Goal: Information Seeking & Learning: Learn about a topic

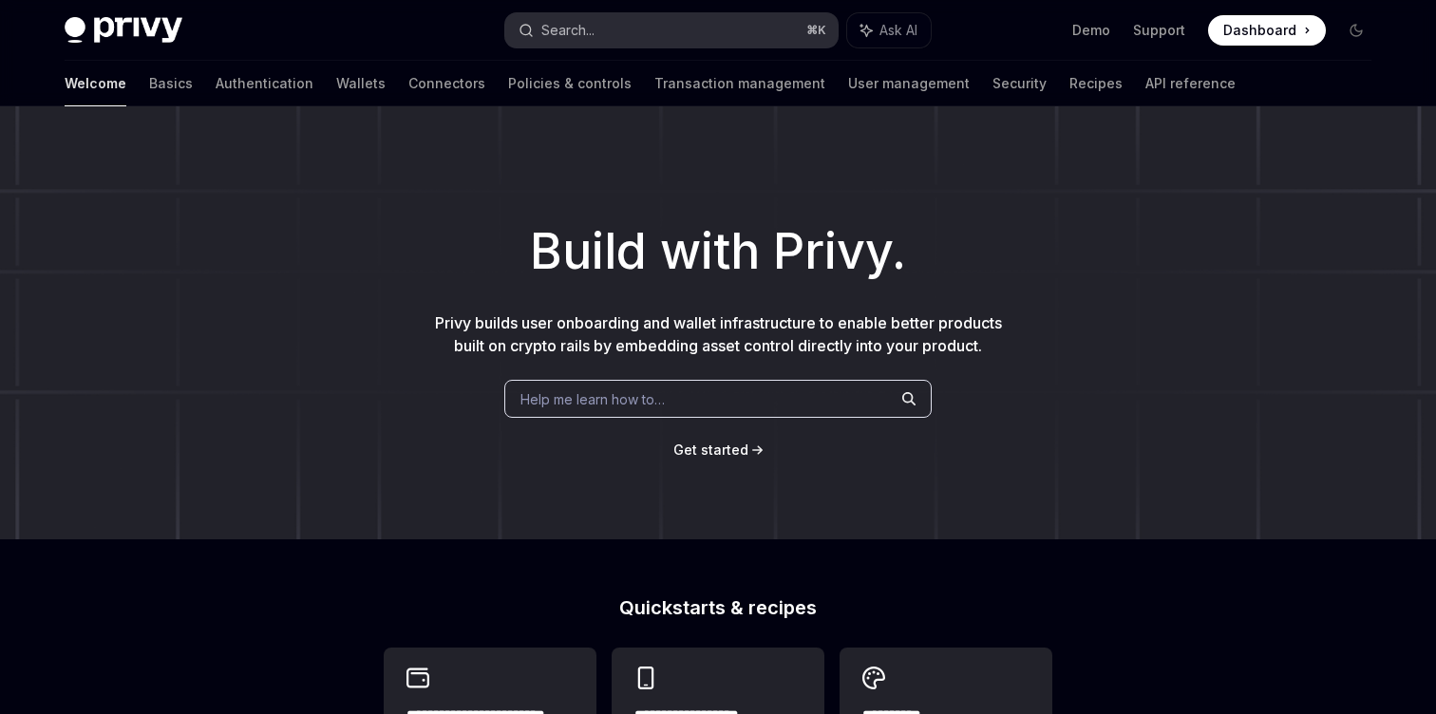
click at [621, 38] on button "Search... ⌘ K" at bounding box center [671, 30] width 332 height 34
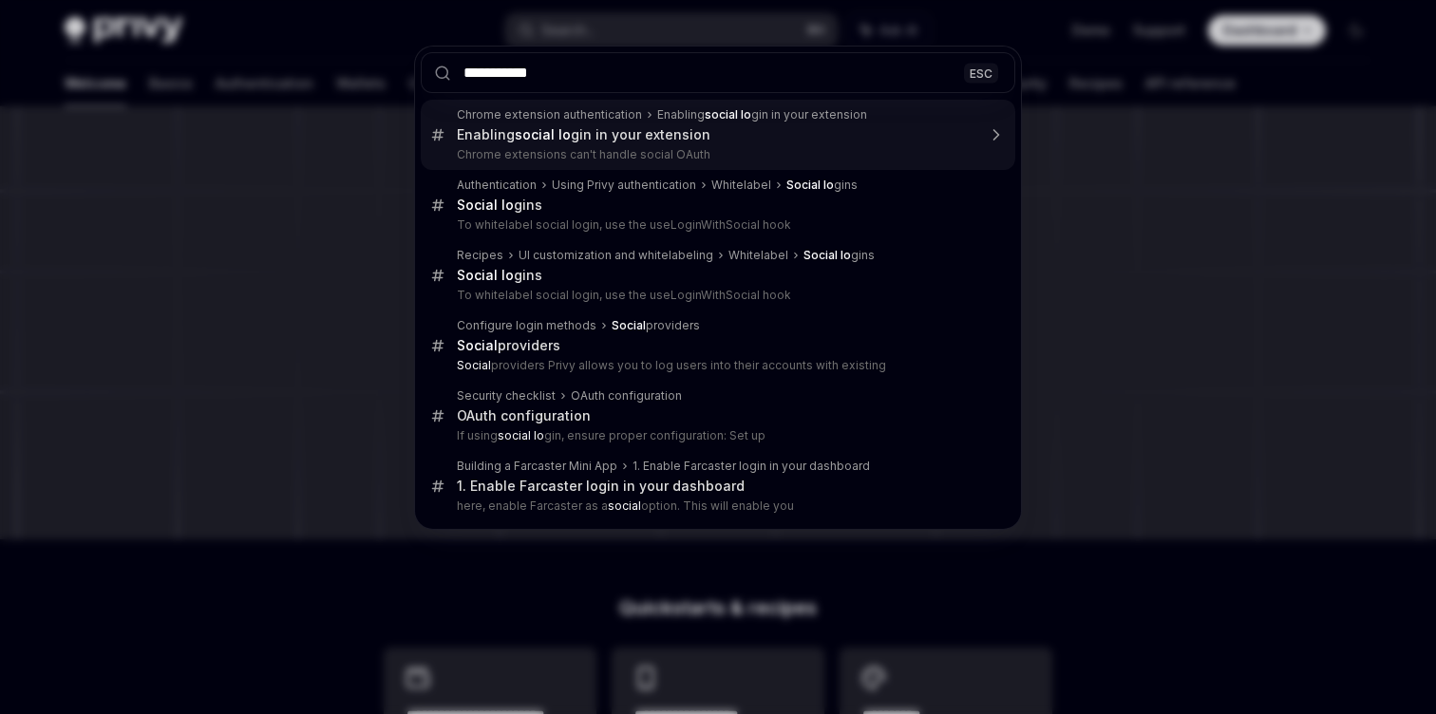
type input "**********"
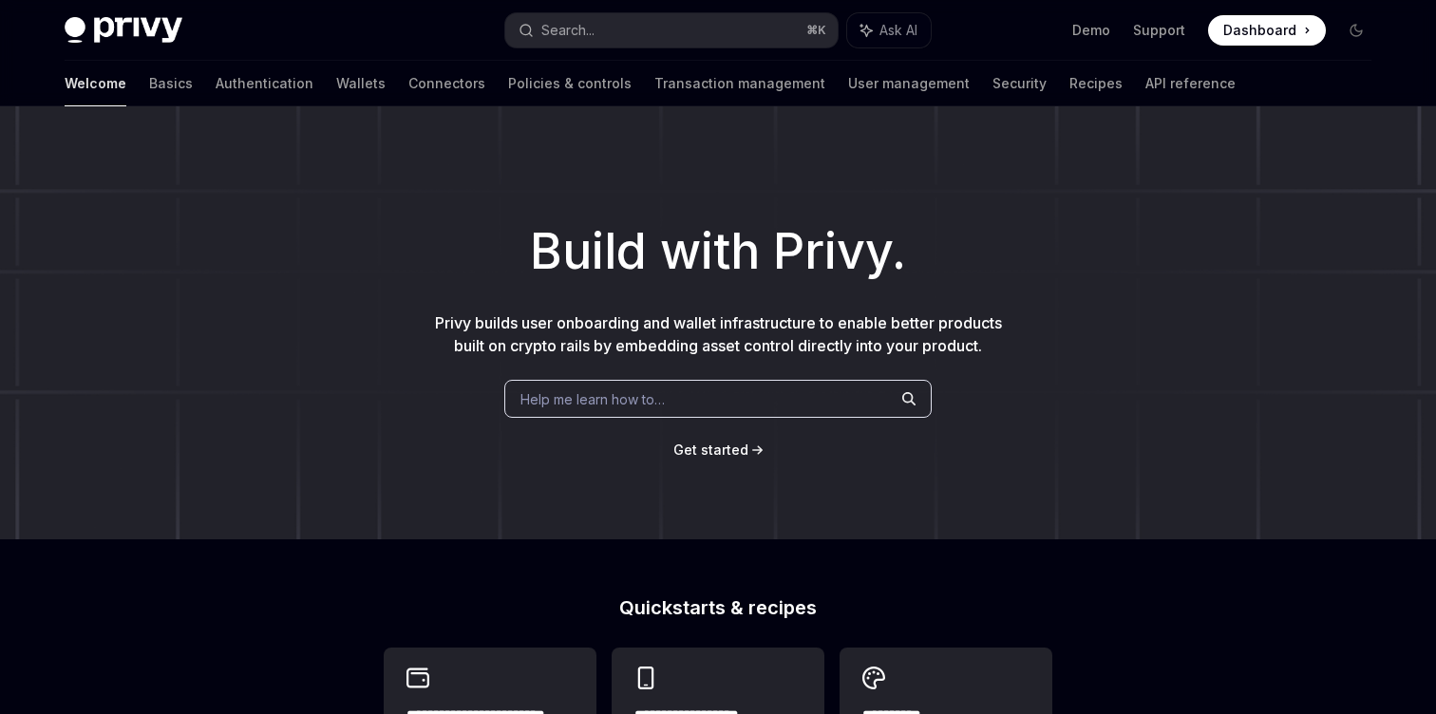
type textarea "*"
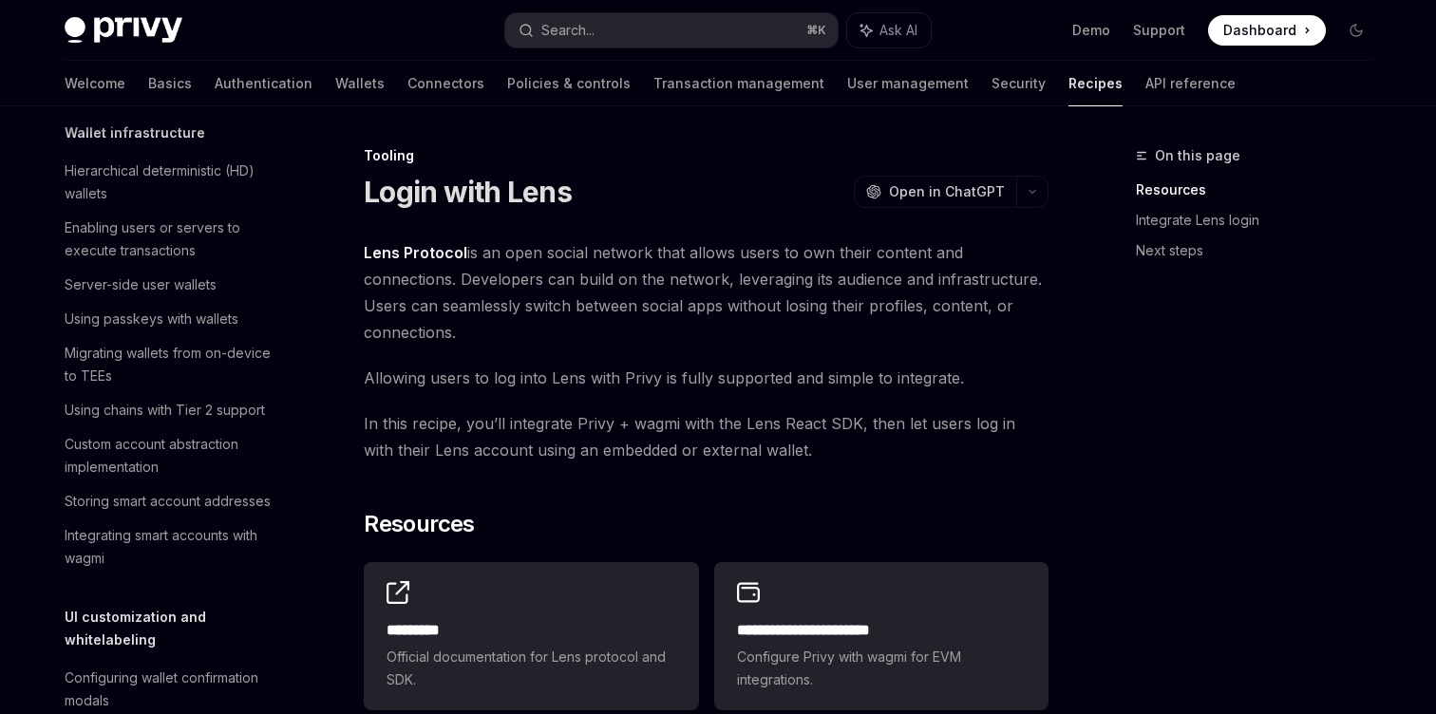
scroll to position [245, 0]
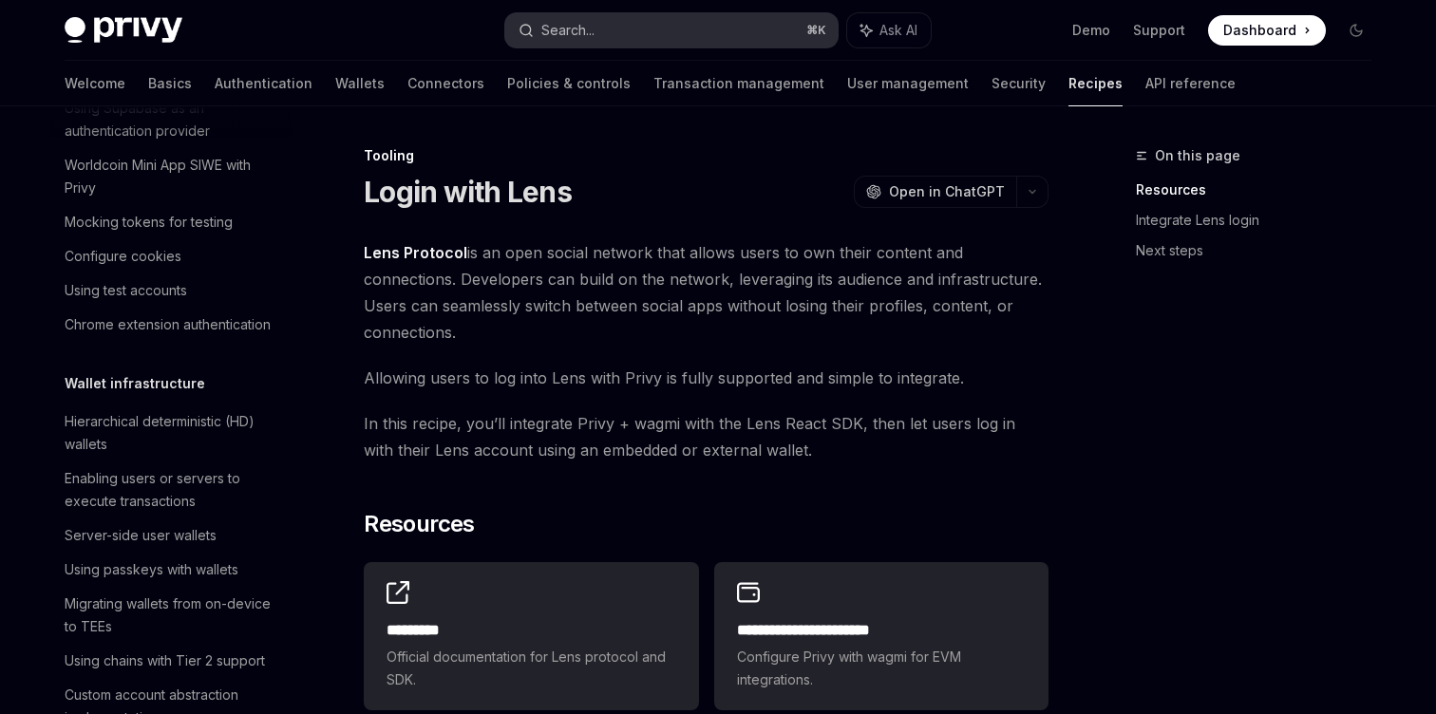
click at [633, 34] on button "Search... ⌘ K" at bounding box center [671, 30] width 332 height 34
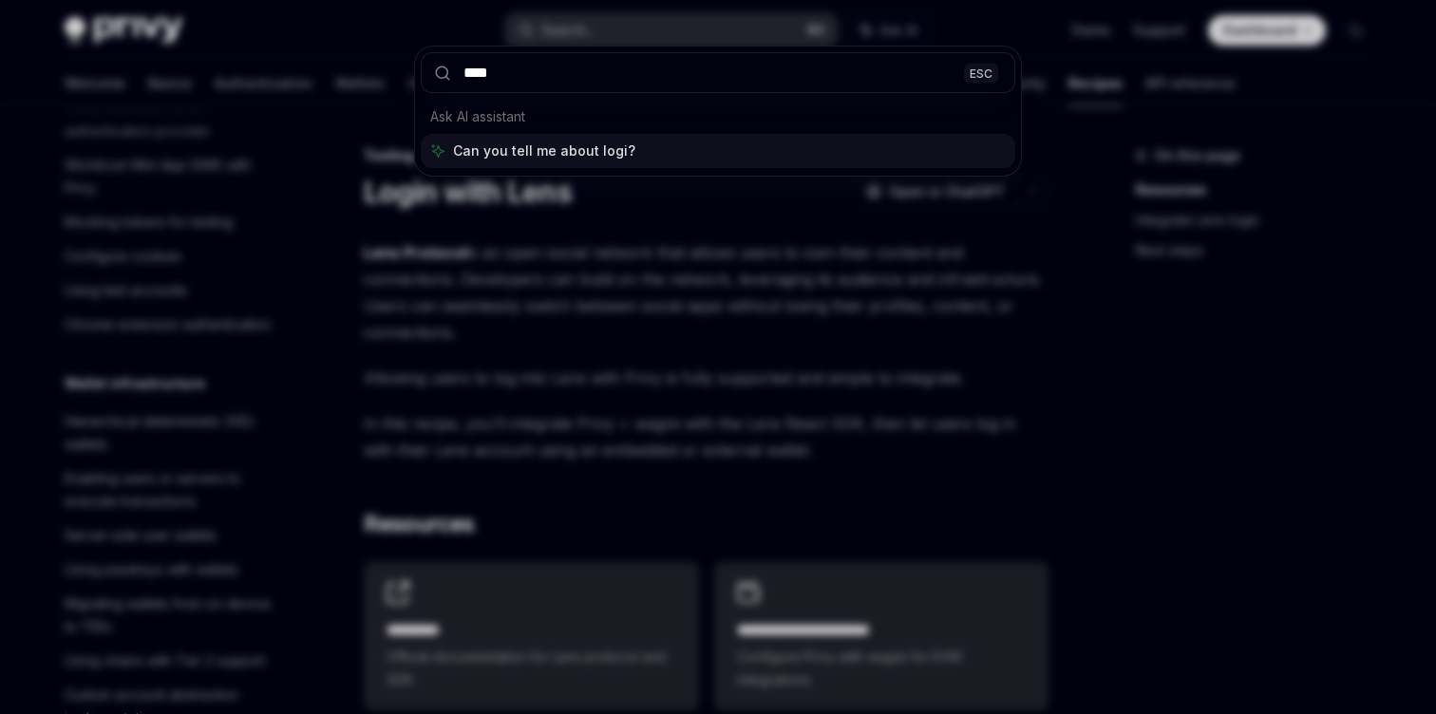
type input "*****"
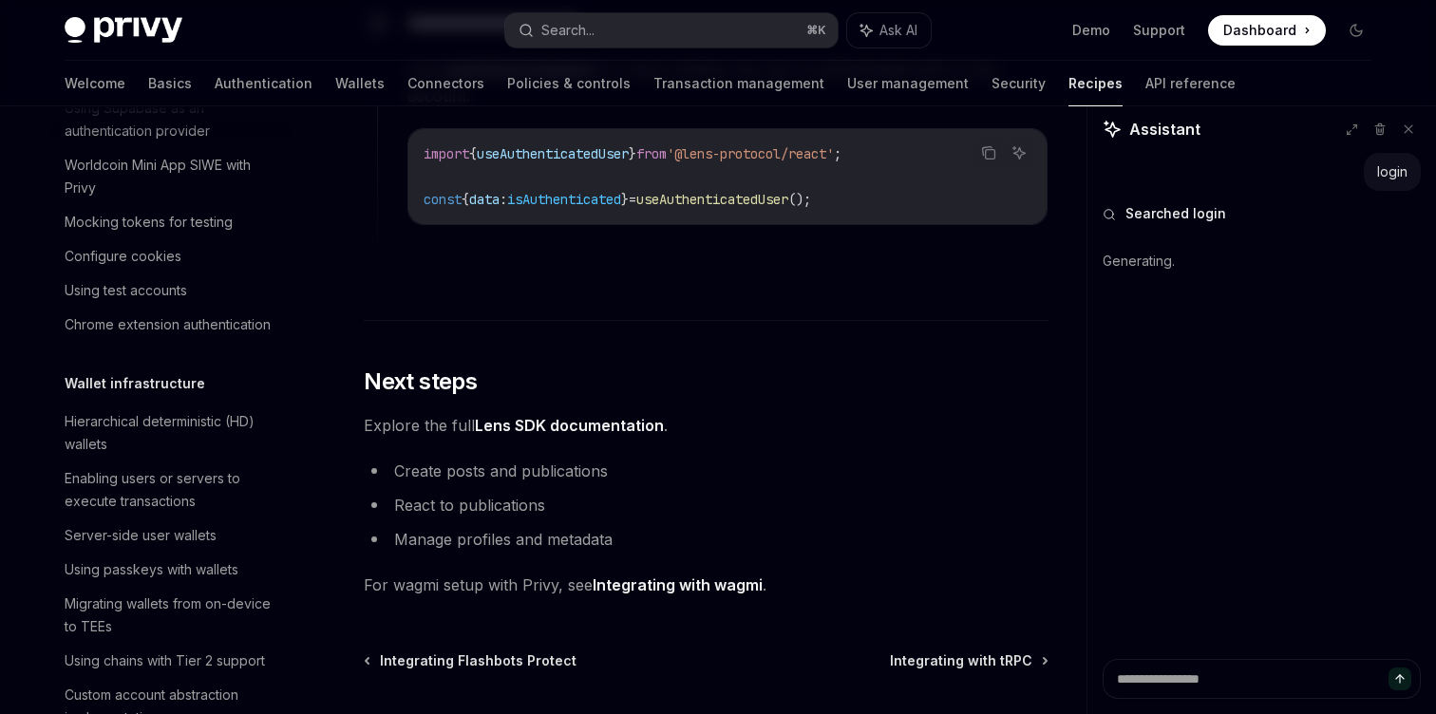
scroll to position [4809, 0]
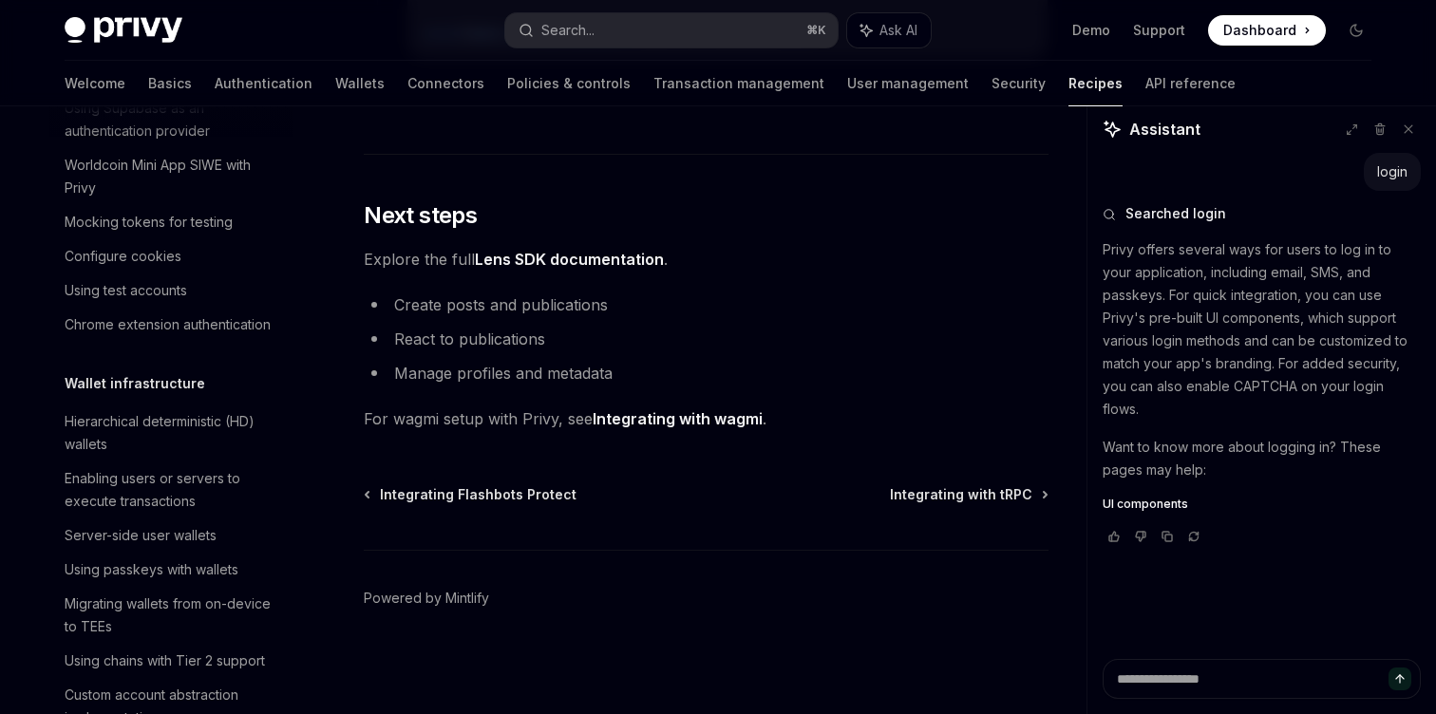
type textarea "*"
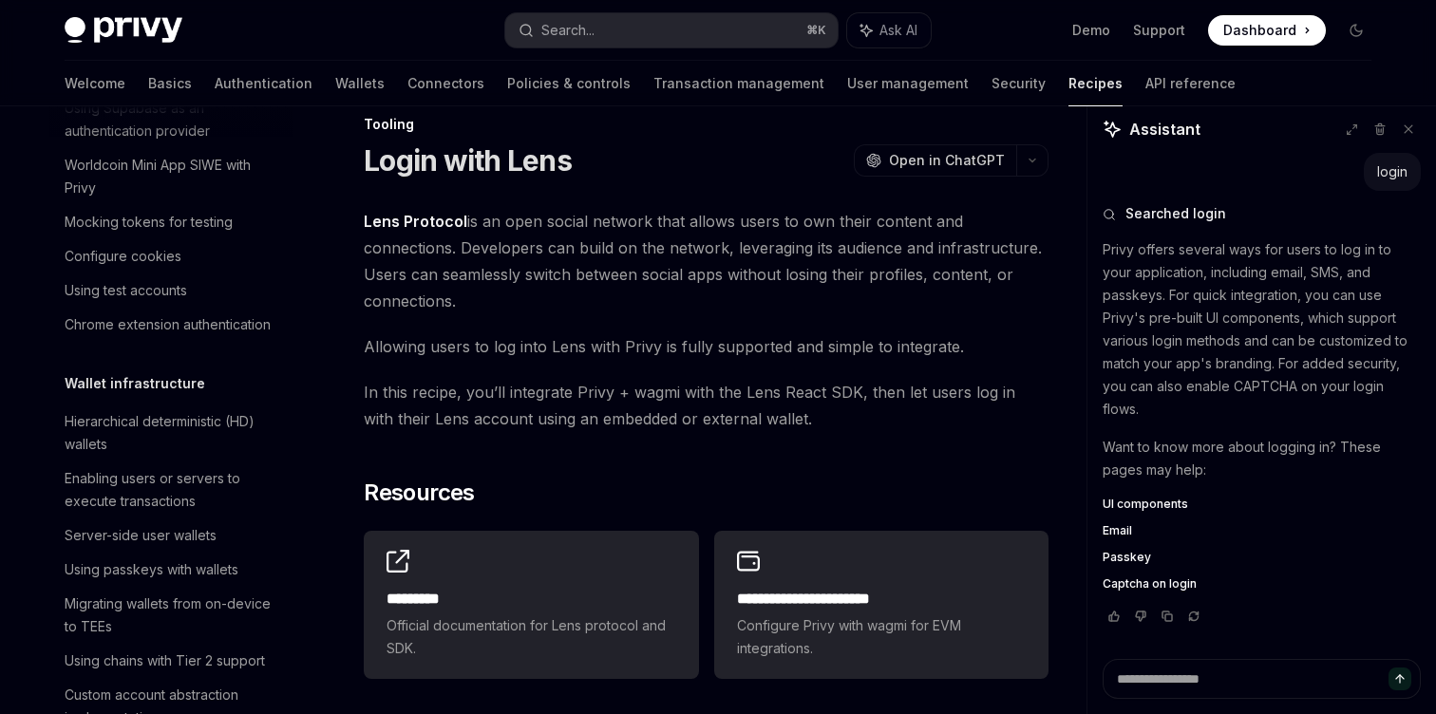
scroll to position [0, 0]
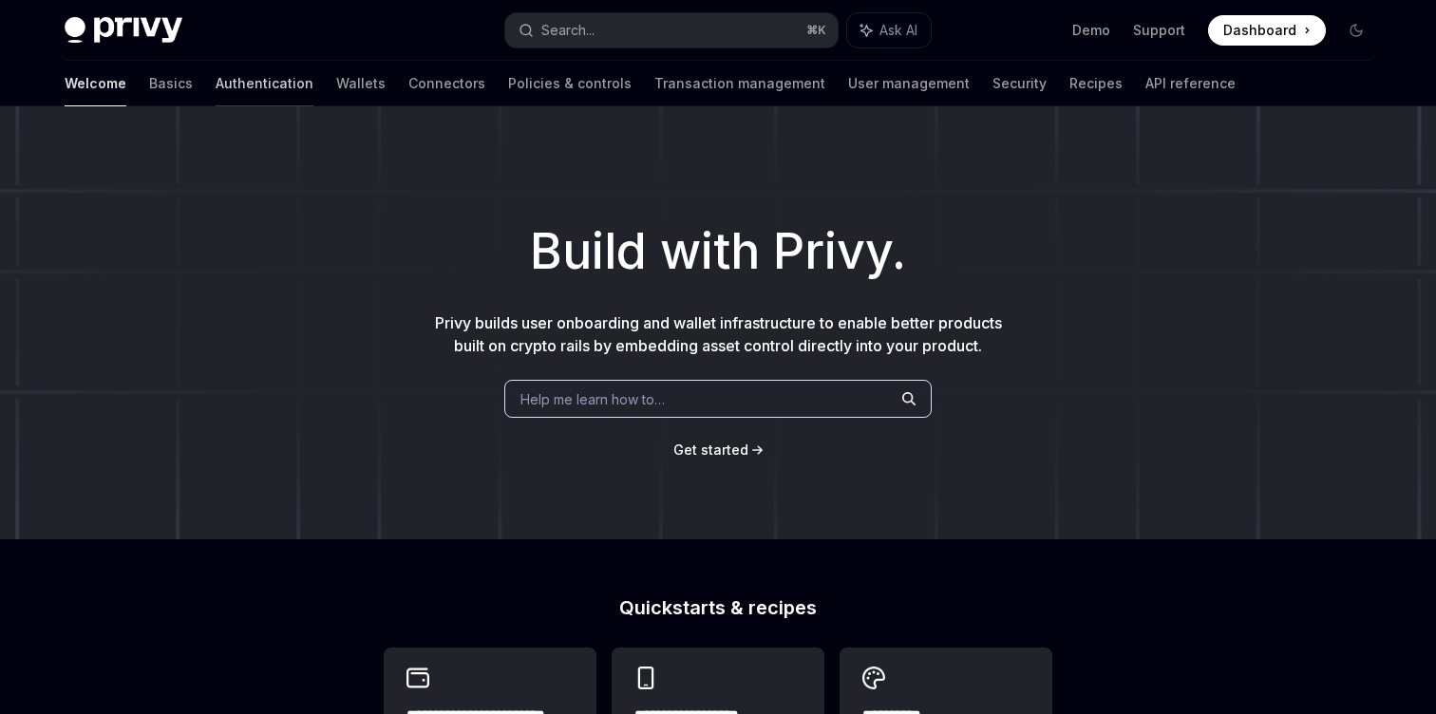
click at [216, 88] on link "Authentication" at bounding box center [265, 84] width 98 height 46
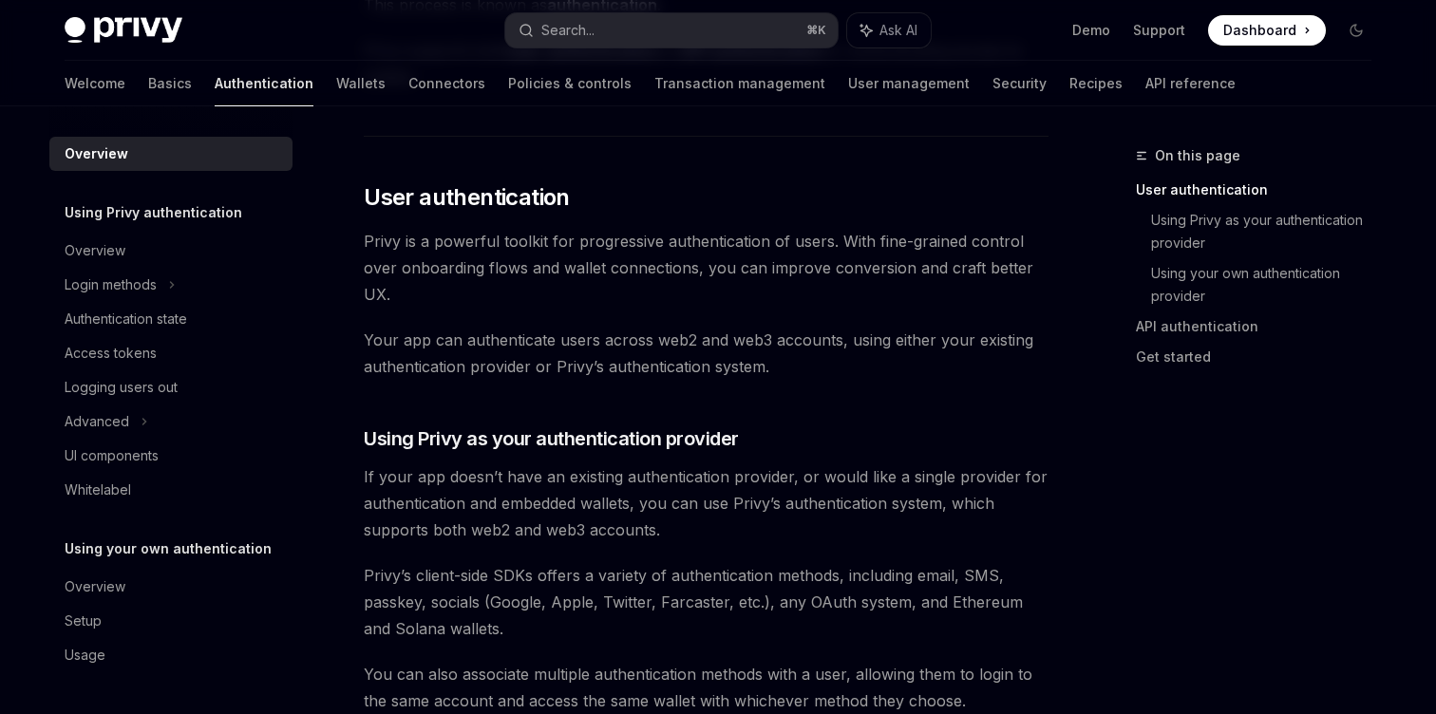
scroll to position [255, 0]
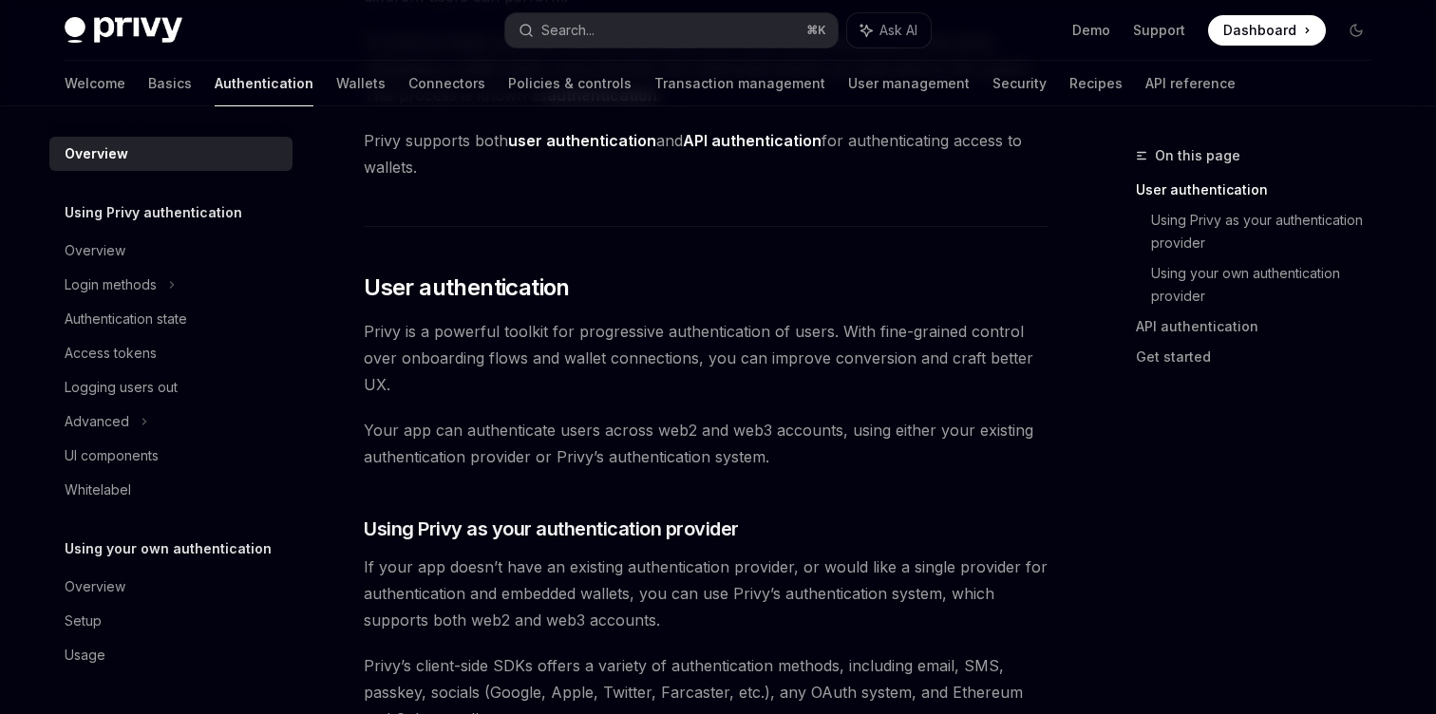
click at [592, 134] on strong "user authentication" at bounding box center [582, 140] width 148 height 19
click at [592, 151] on span "Privy supports both user authentication and API authentication for authenticati…" at bounding box center [706, 153] width 685 height 53
click at [754, 146] on strong "API authentication" at bounding box center [752, 140] width 139 height 19
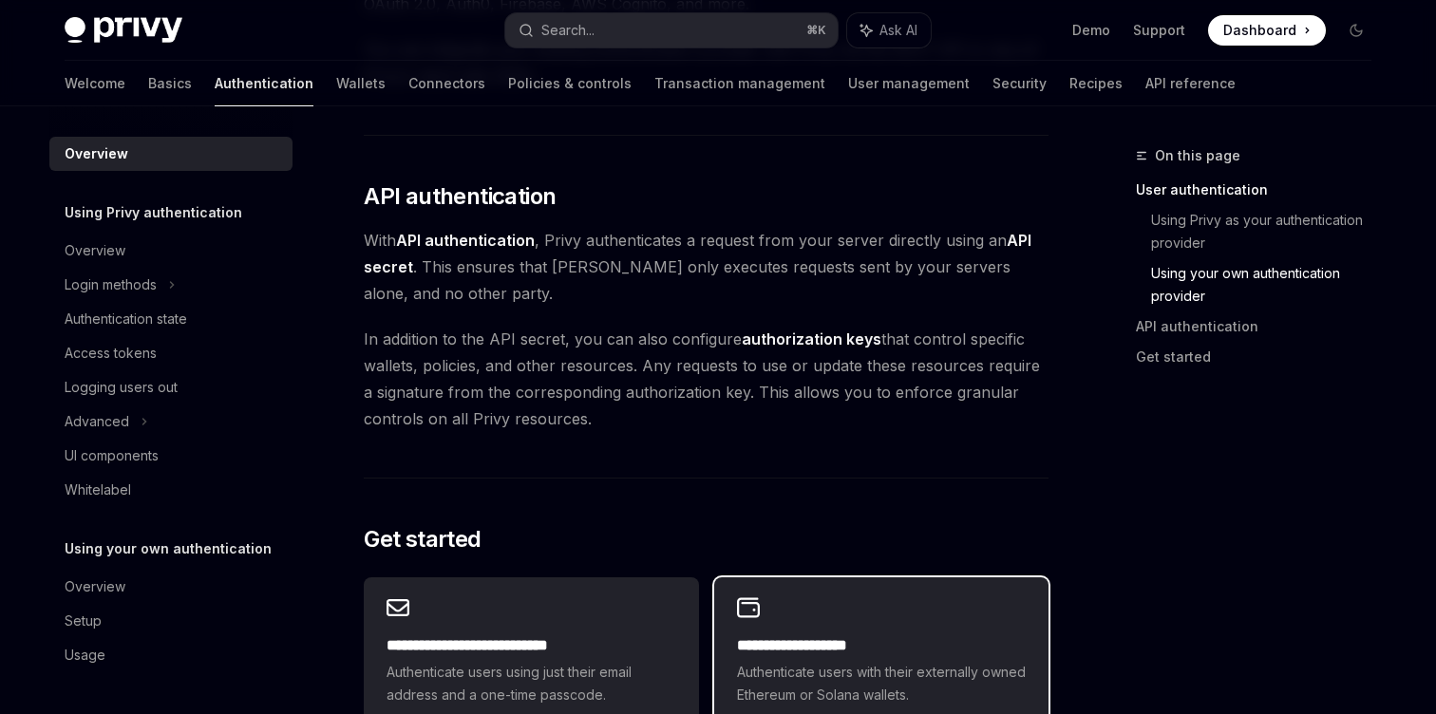
scroll to position [1175, 0]
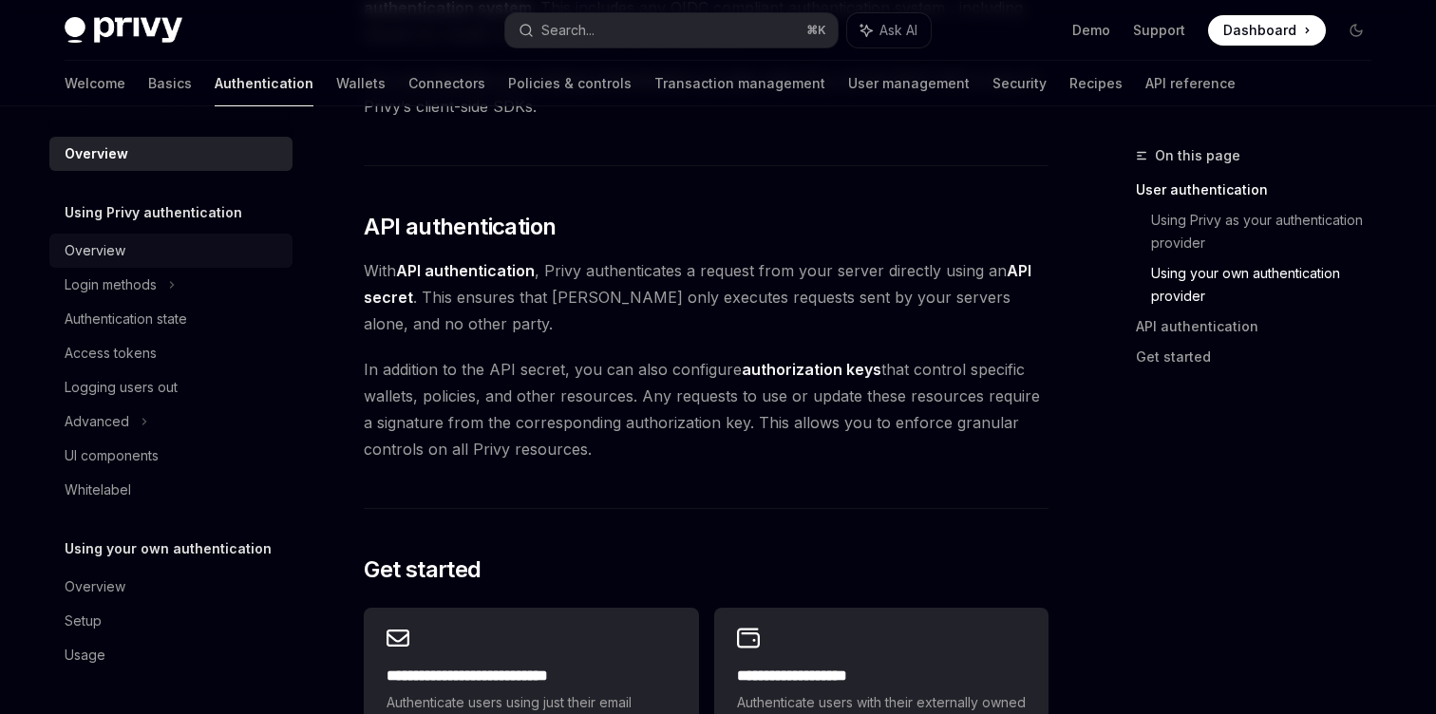
click at [138, 246] on div "Overview" at bounding box center [173, 250] width 217 height 23
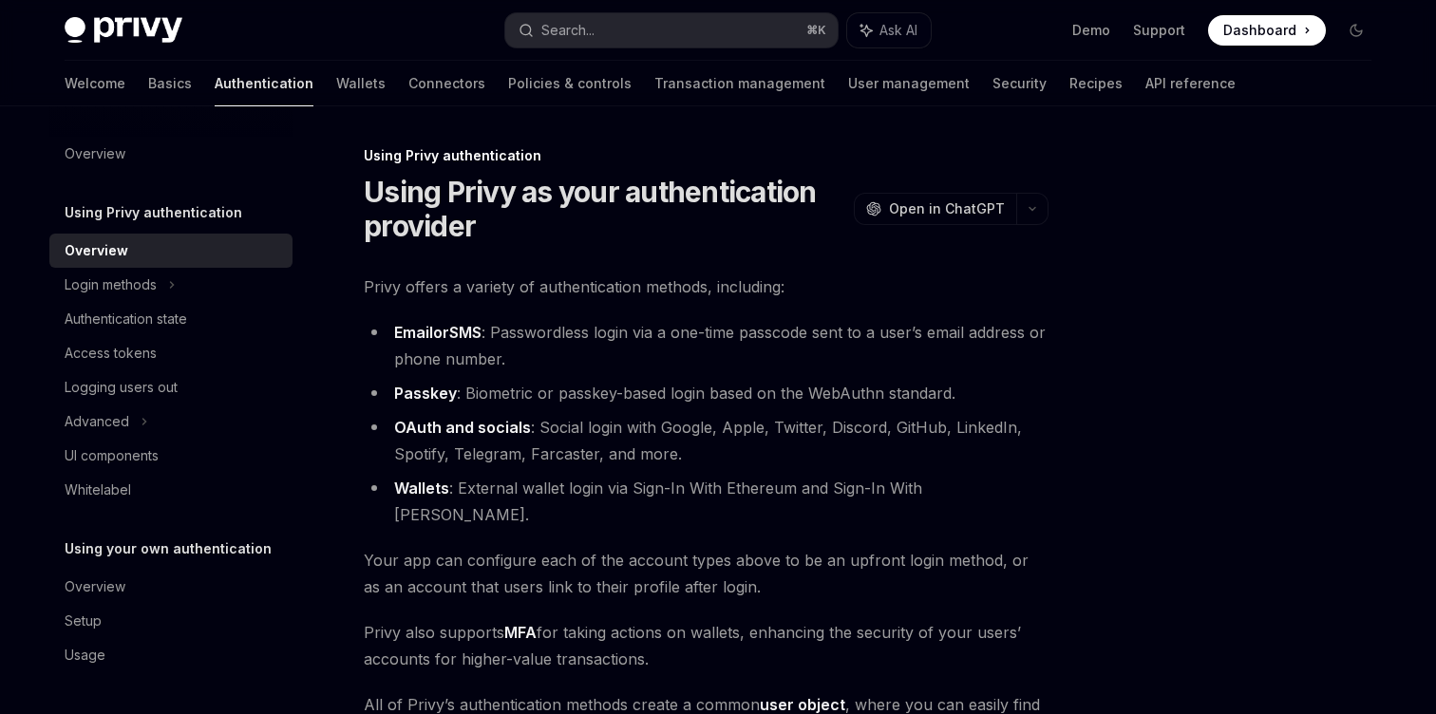
click at [179, 209] on h5 "Using Privy authentication" at bounding box center [154, 212] width 178 height 23
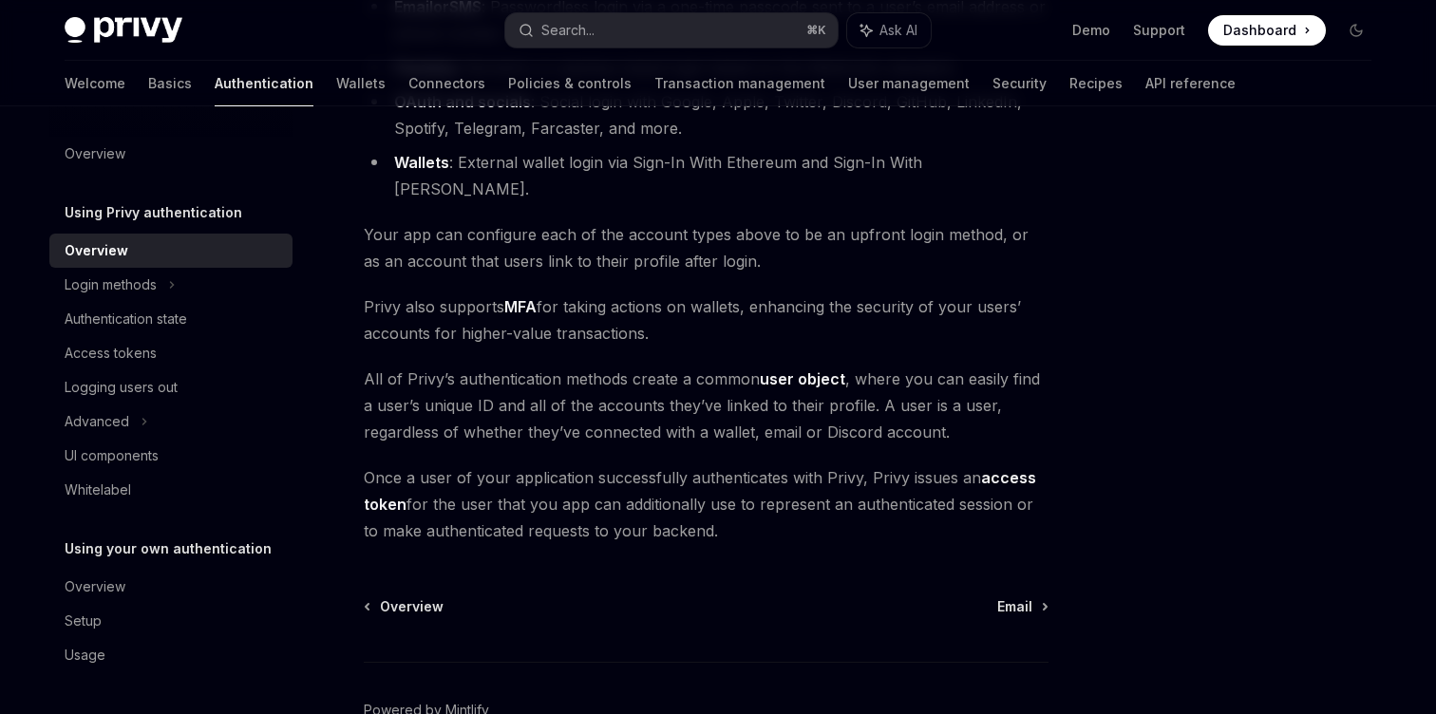
scroll to position [339, 0]
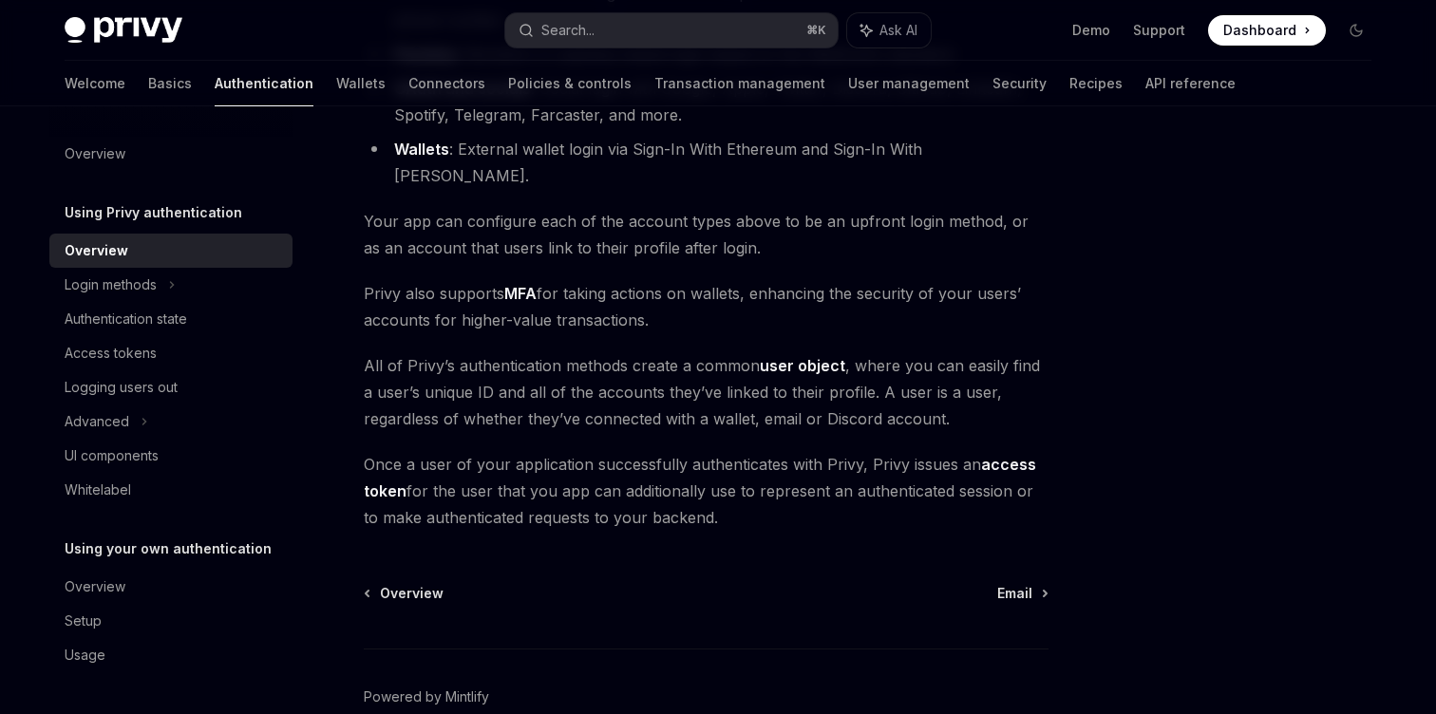
click at [997, 455] on link "access token" at bounding box center [700, 478] width 673 height 47
click at [994, 455] on link "access token" at bounding box center [700, 478] width 673 height 47
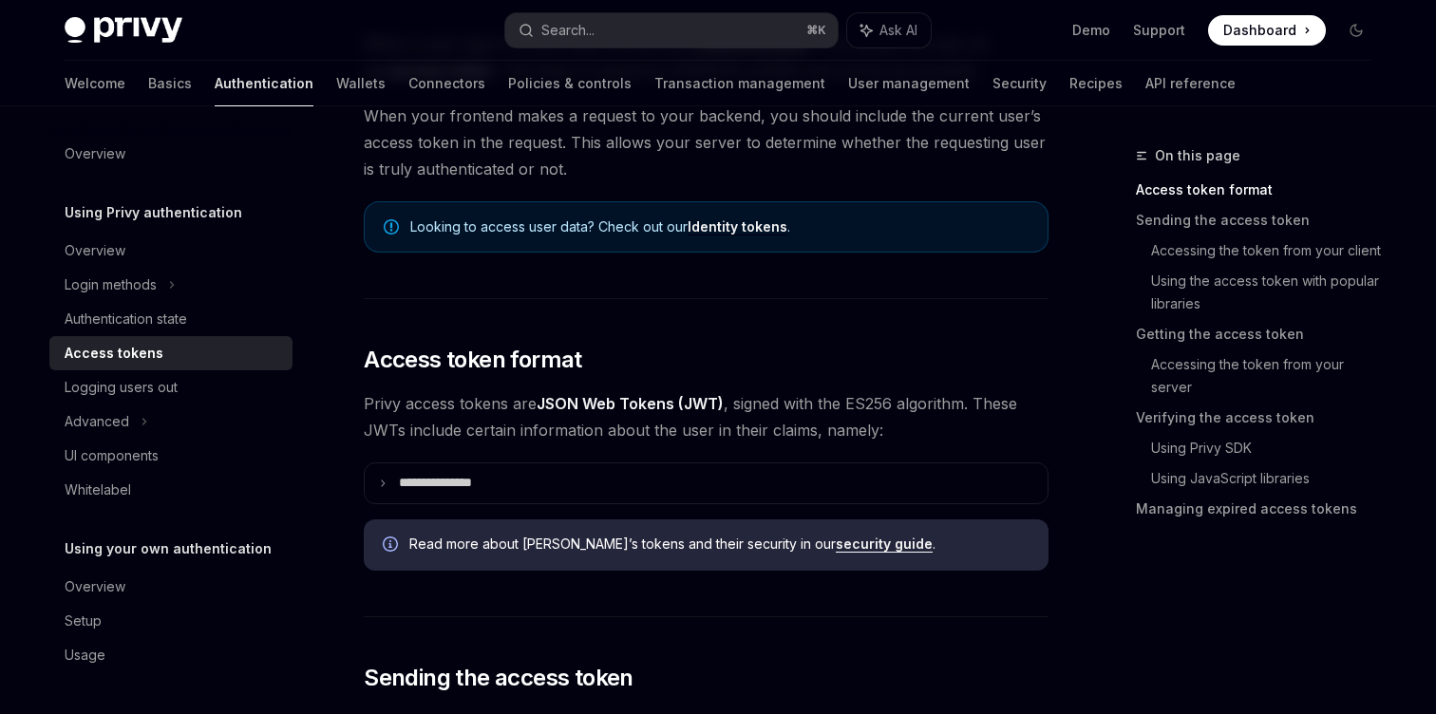
scroll to position [246, 0]
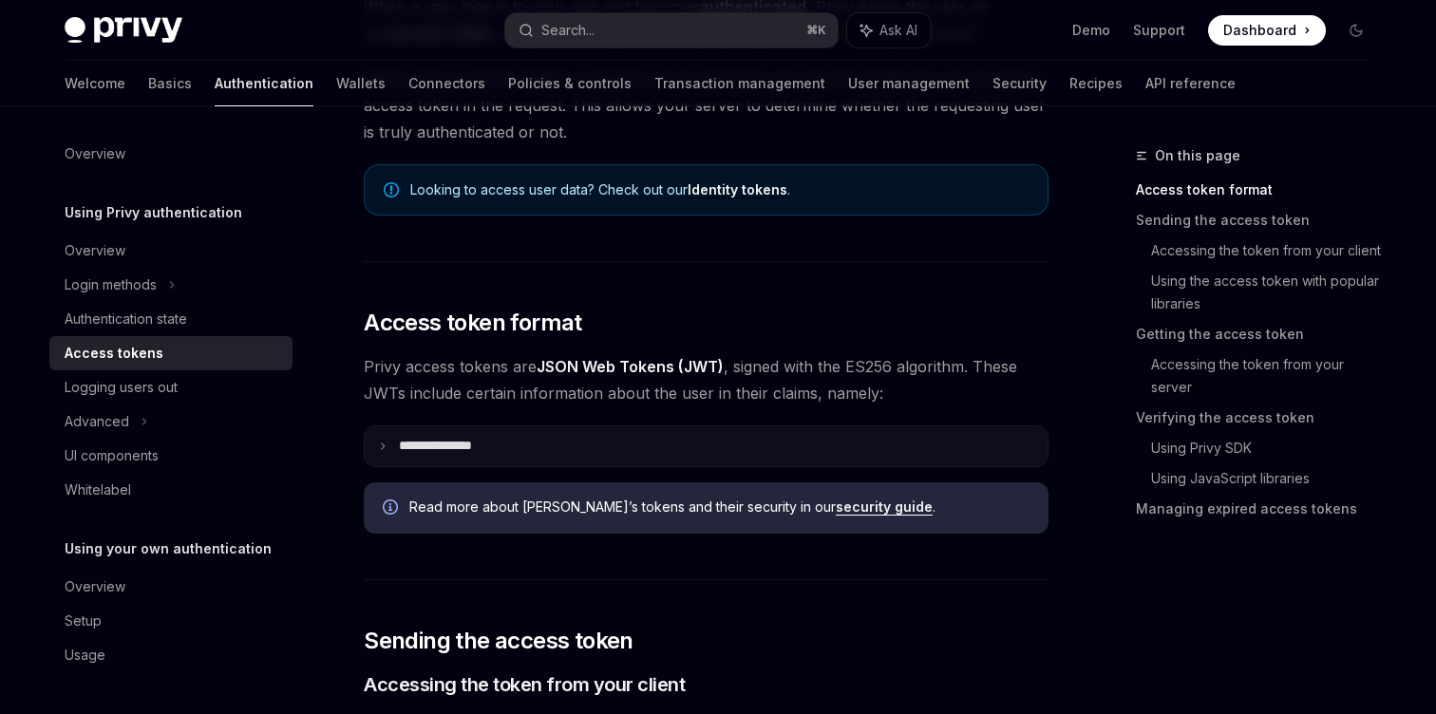
click at [654, 443] on summary "**********" at bounding box center [706, 447] width 683 height 40
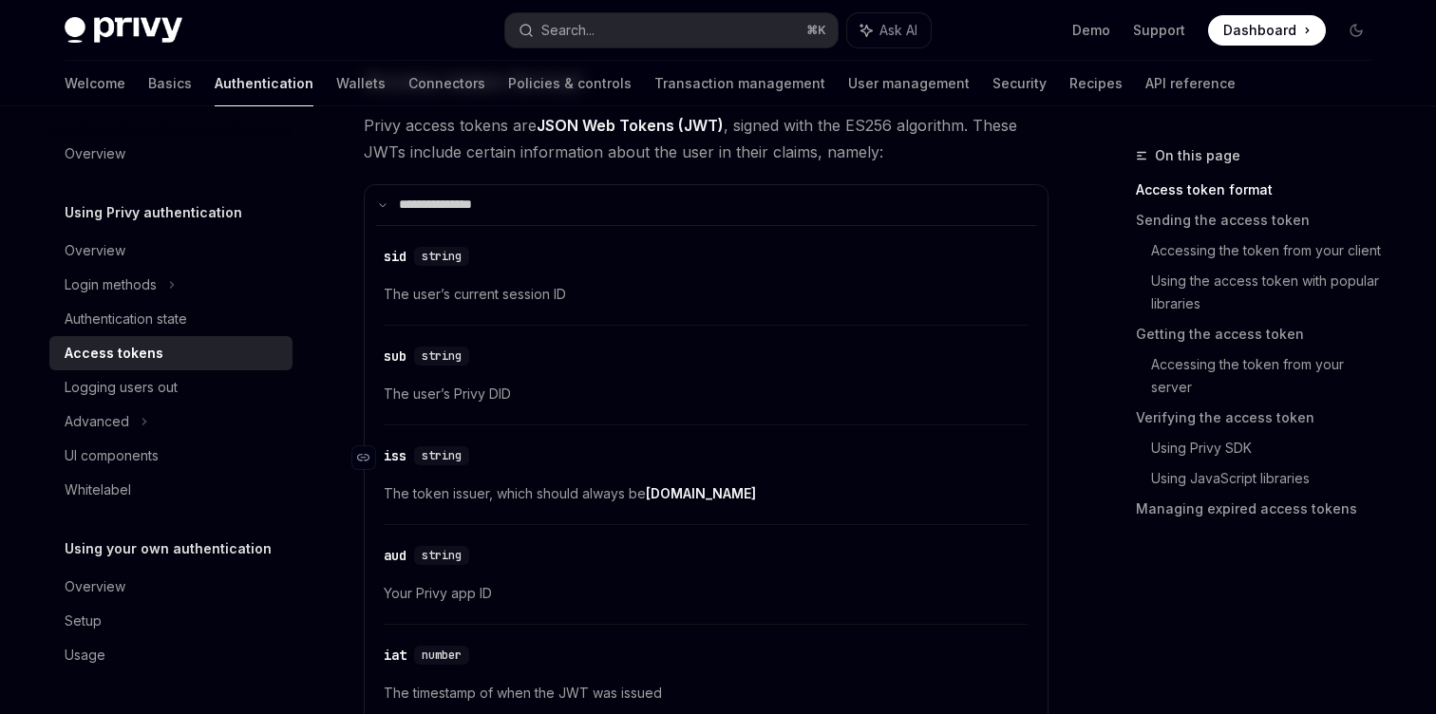
scroll to position [457, 0]
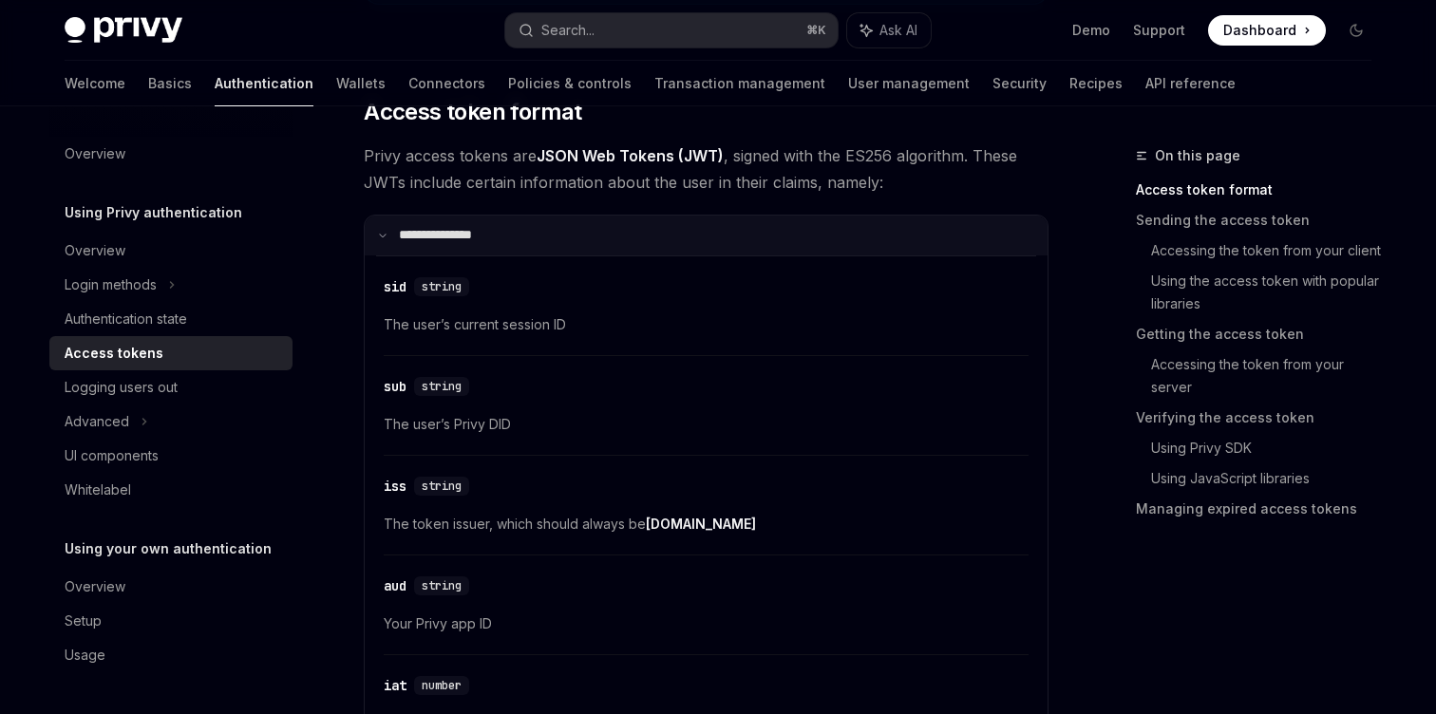
click at [593, 238] on summary "**********" at bounding box center [706, 236] width 683 height 40
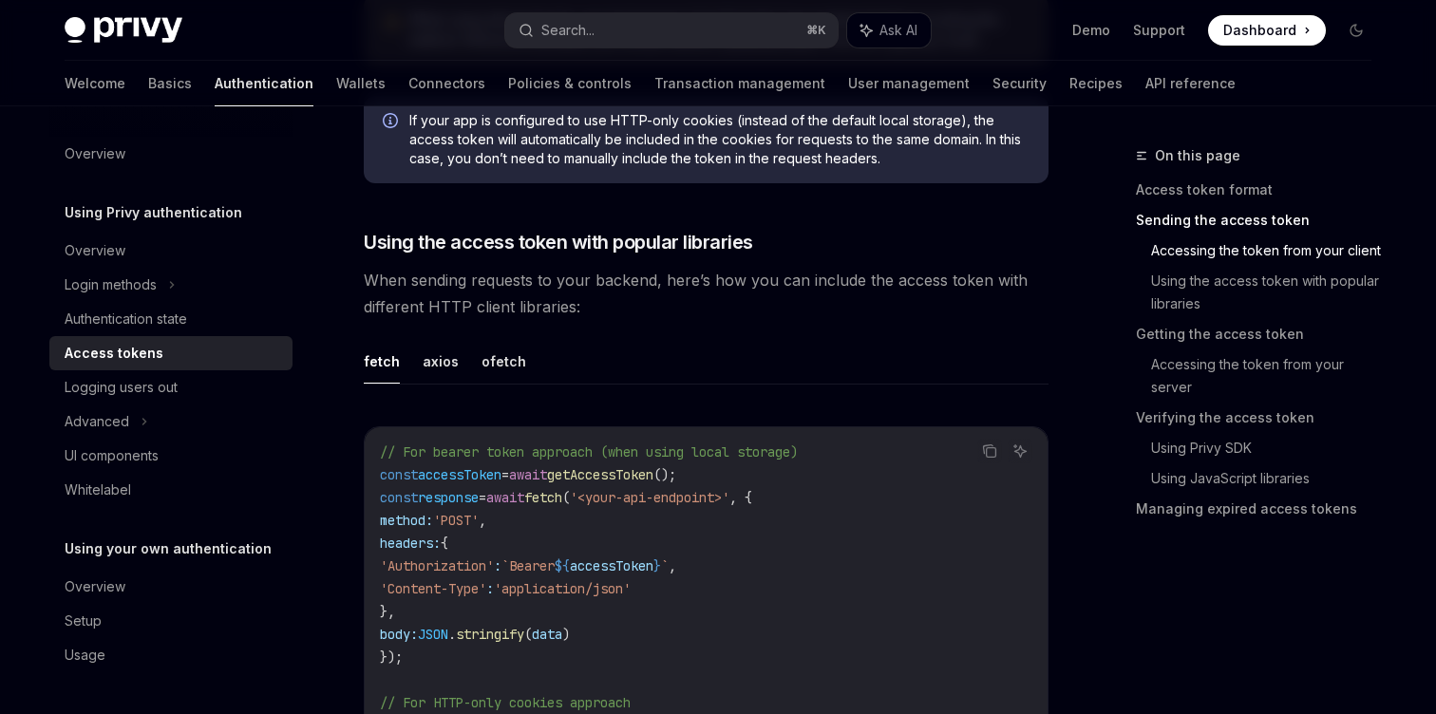
scroll to position [1552, 0]
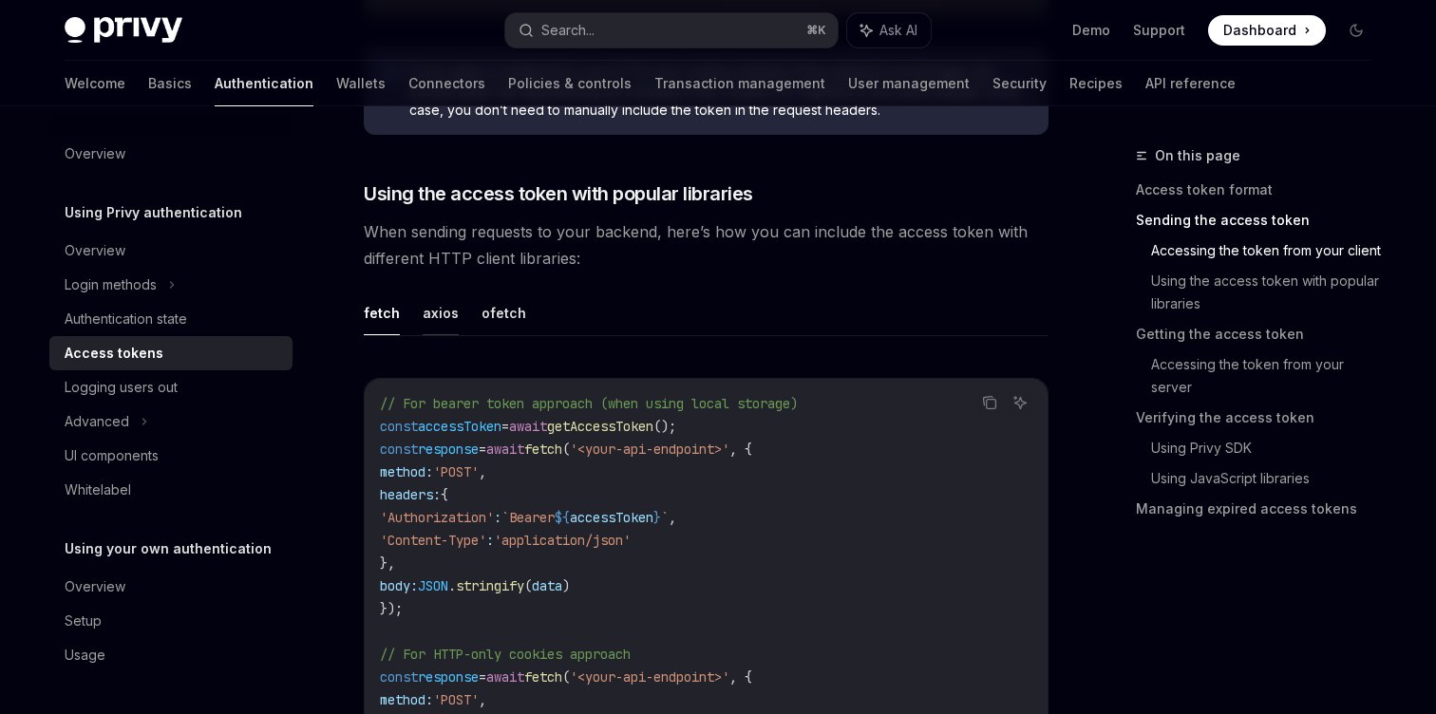
click at [433, 312] on button "axios" at bounding box center [441, 313] width 36 height 45
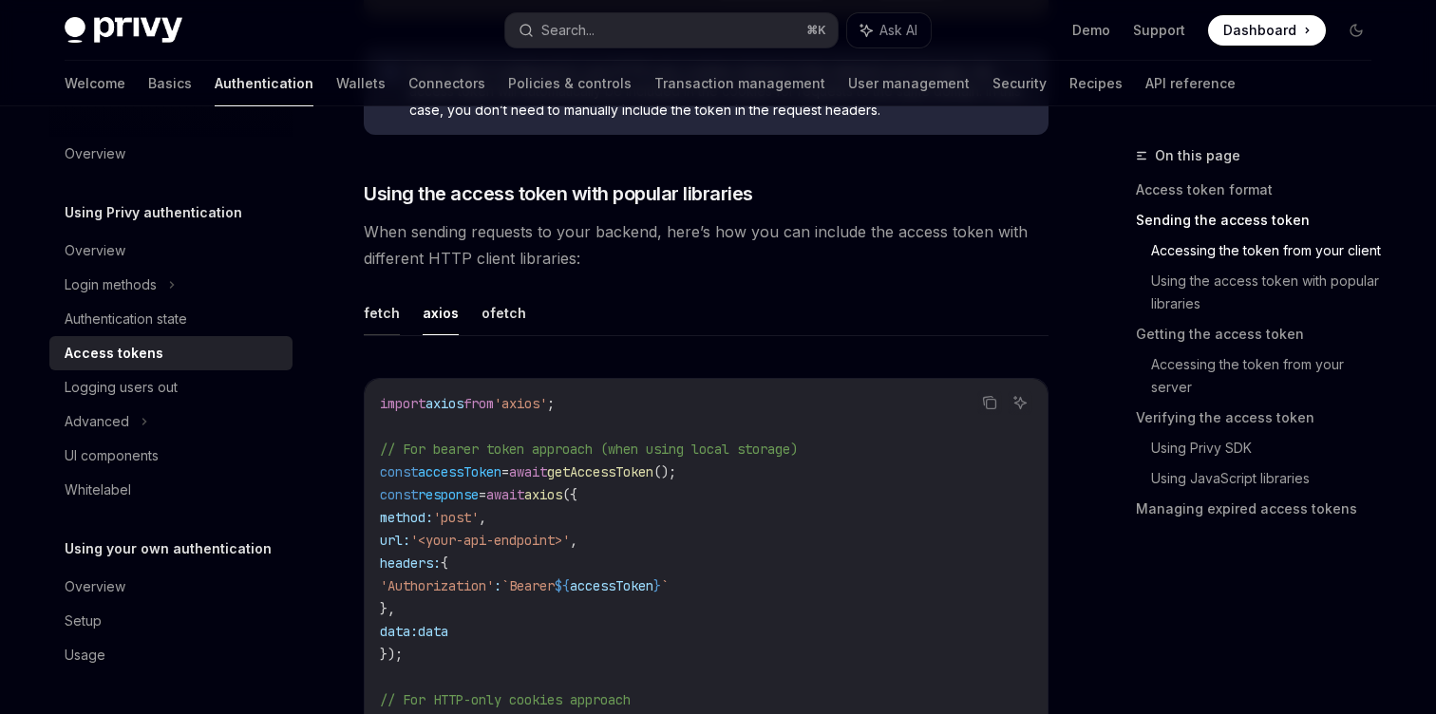
click at [369, 316] on button "fetch" at bounding box center [382, 313] width 36 height 45
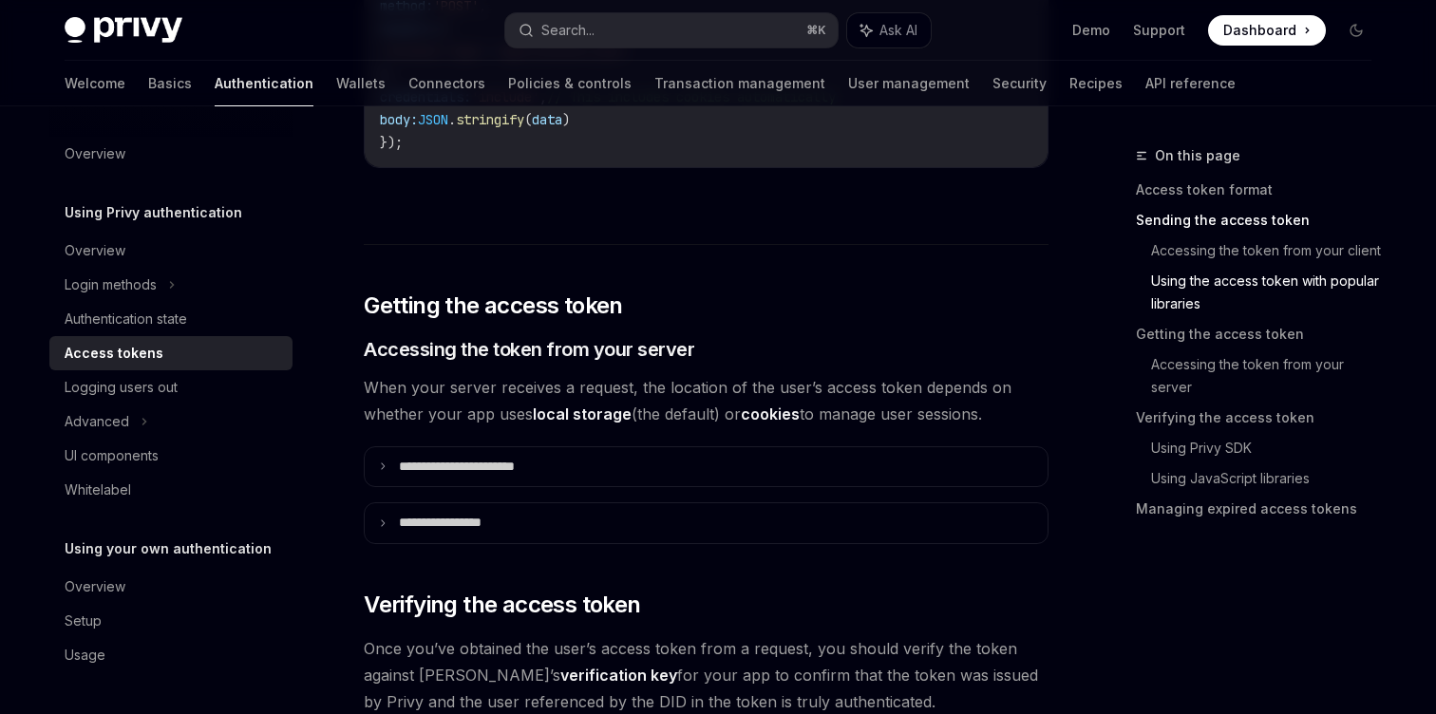
scroll to position [2263, 0]
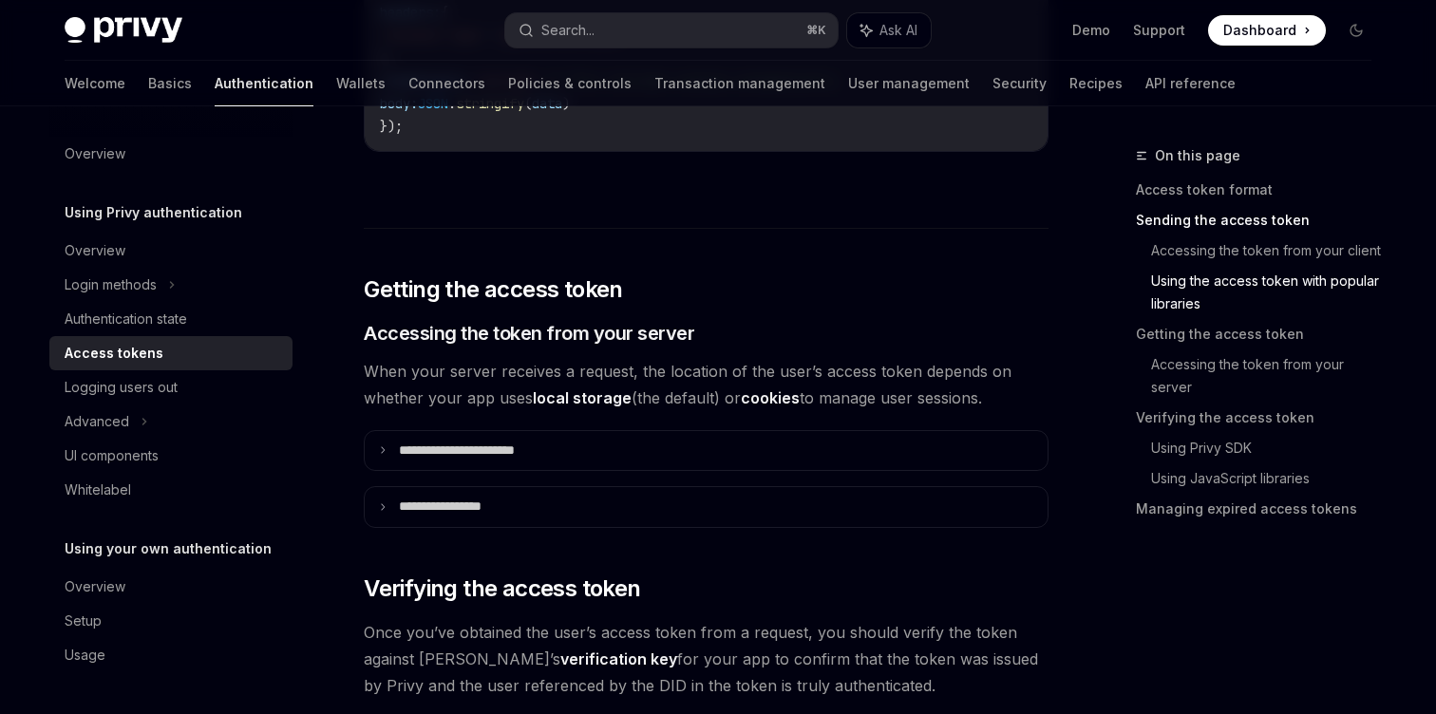
drag, startPoint x: 1010, startPoint y: 399, endPoint x: 338, endPoint y: 359, distance: 672.8
click at [338, 359] on div "**********" at bounding box center [528, 699] width 1049 height 5635
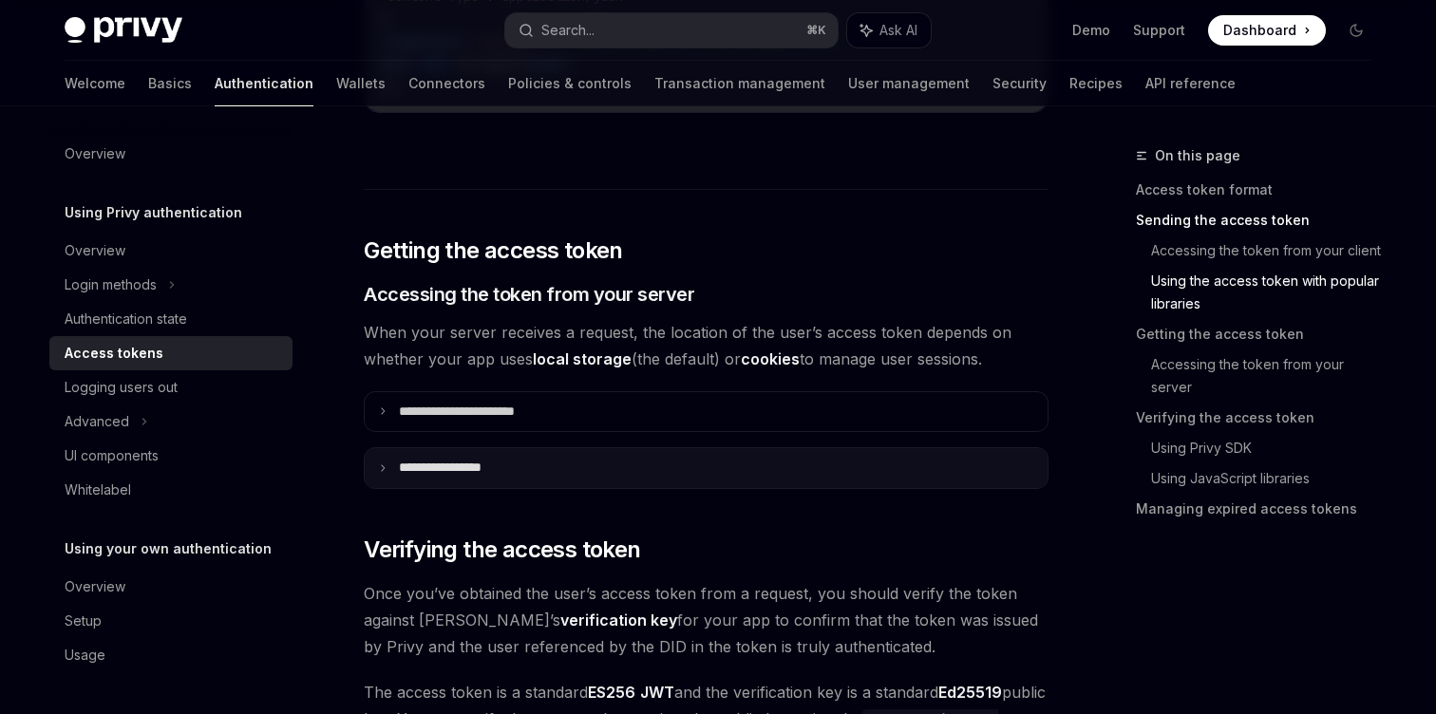
scroll to position [2388, 0]
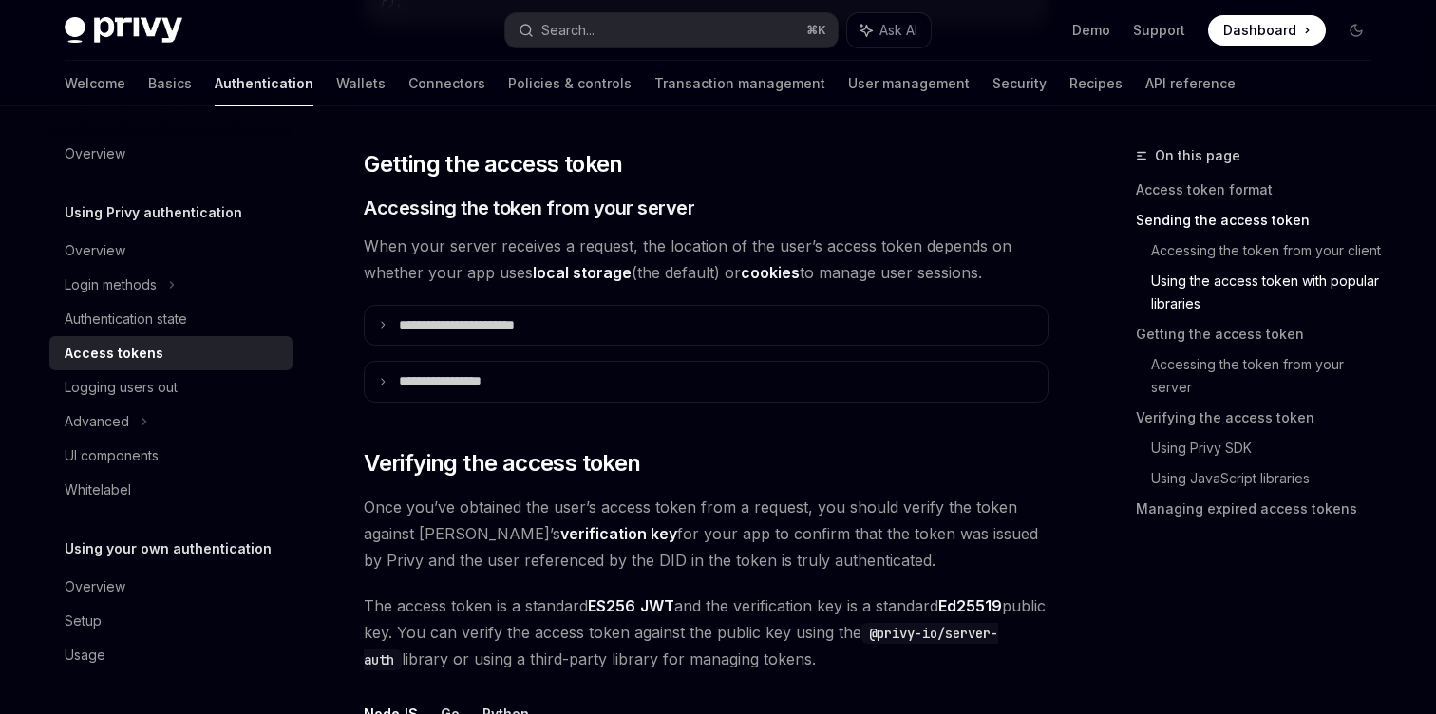
click at [795, 542] on span "Once you’ve obtained the user’s access token from a request, you should verify …" at bounding box center [706, 534] width 685 height 80
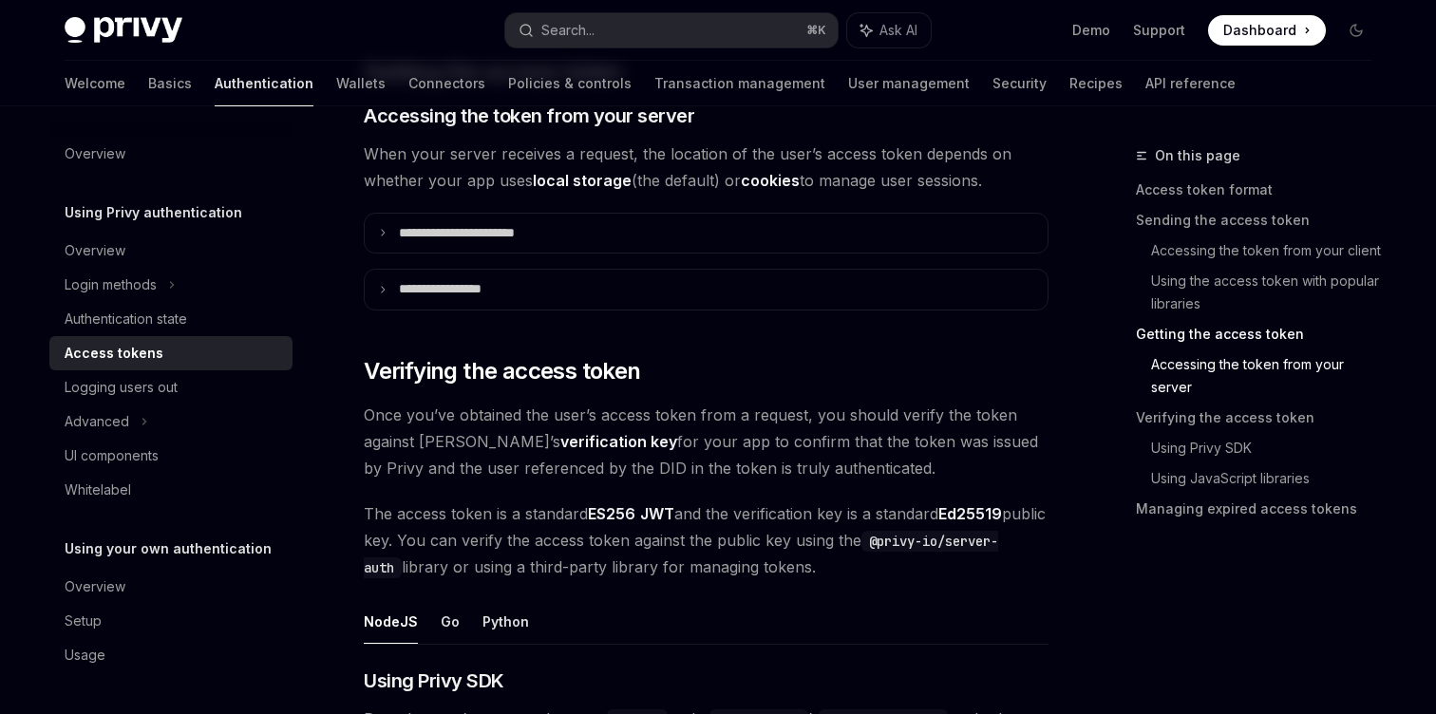
scroll to position [2499, 0]
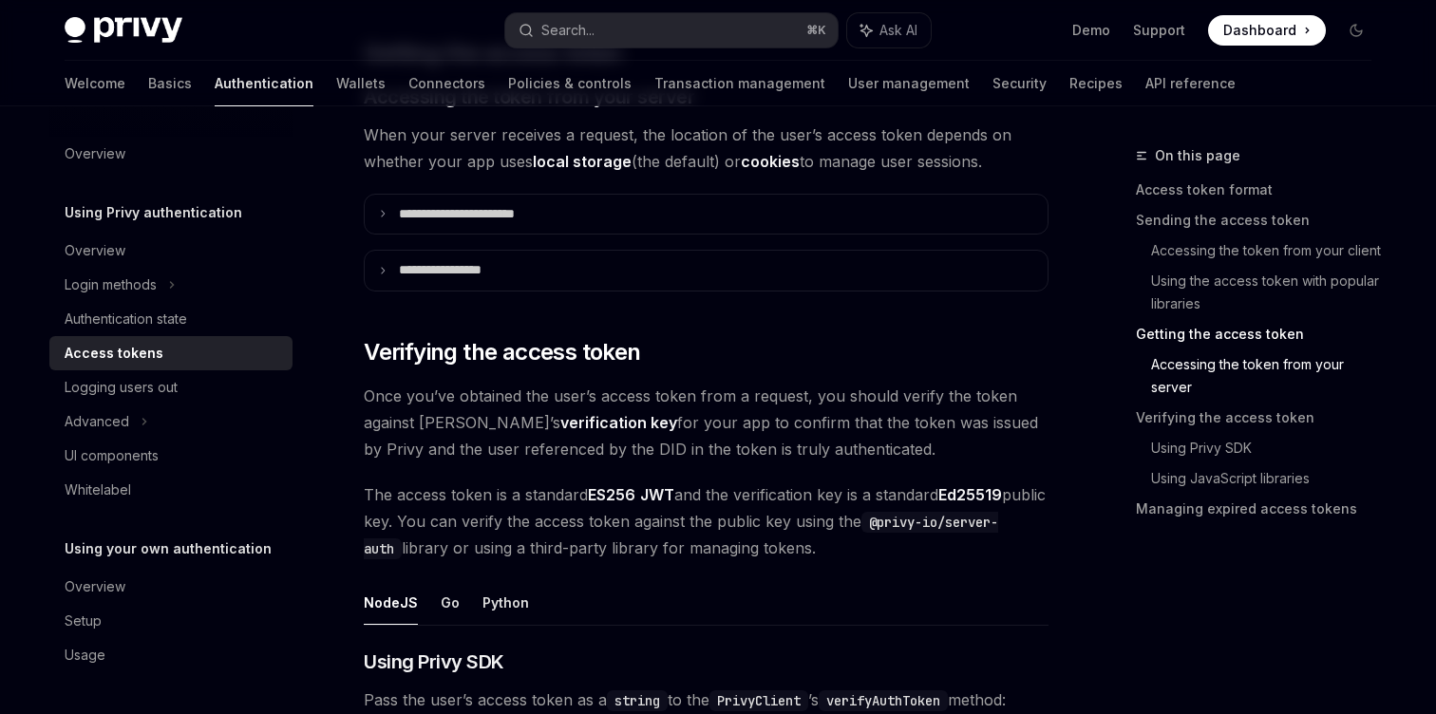
click at [560, 425] on strong "verification key" at bounding box center [618, 422] width 117 height 19
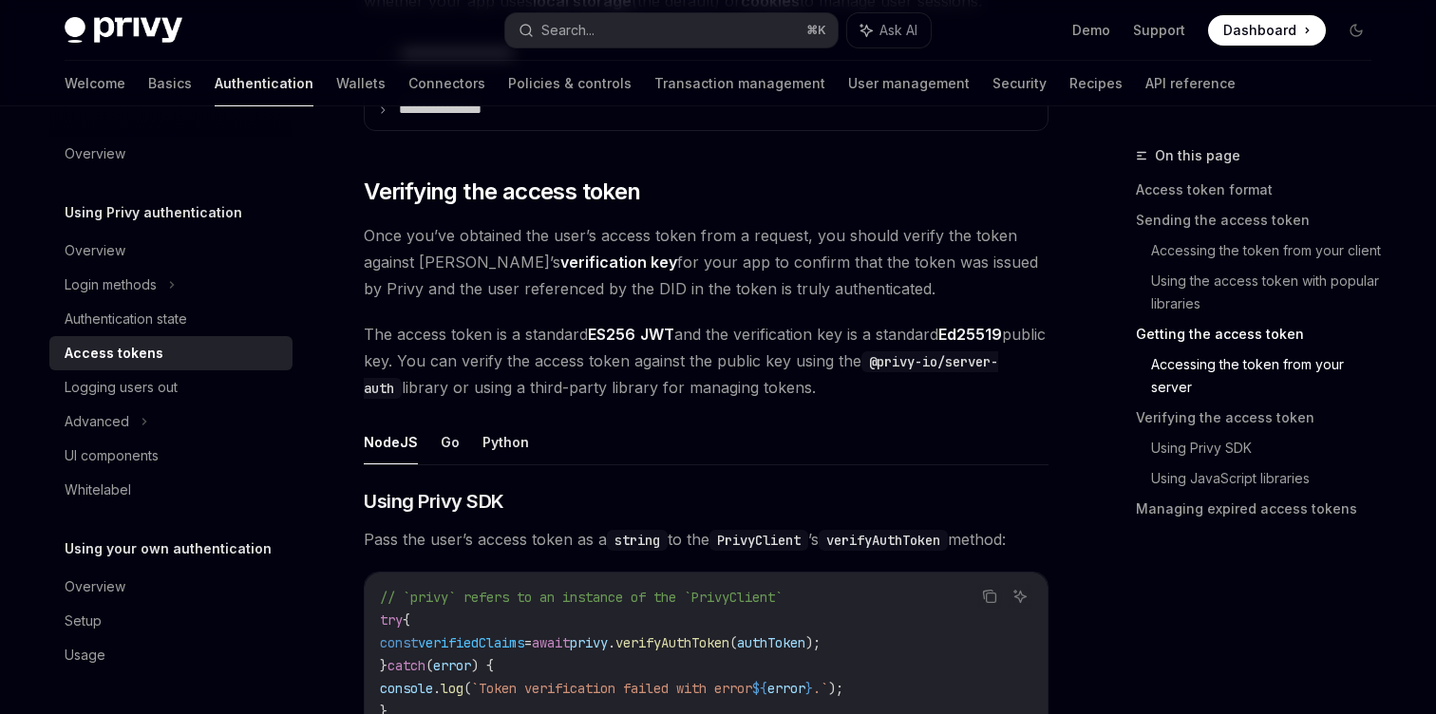
scroll to position [2664, 0]
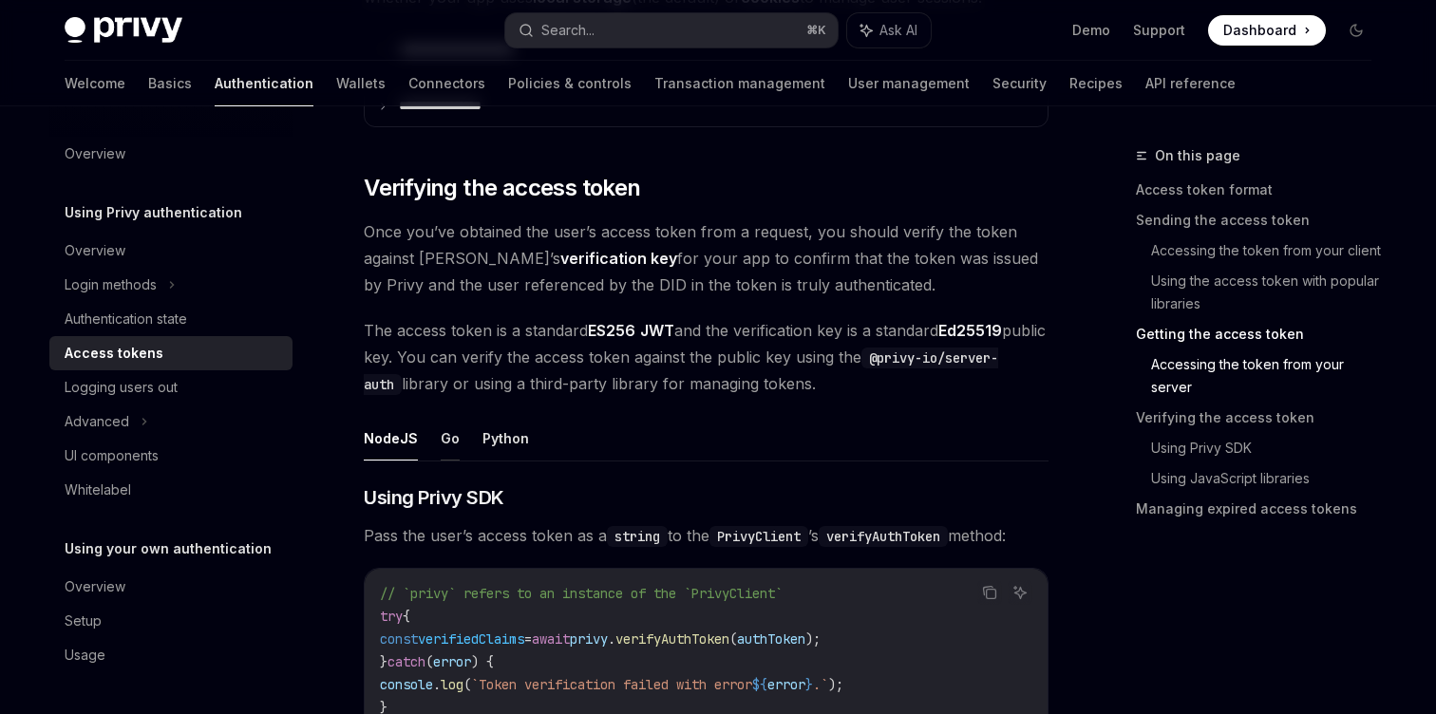
click at [454, 450] on button "Go" at bounding box center [450, 438] width 19 height 45
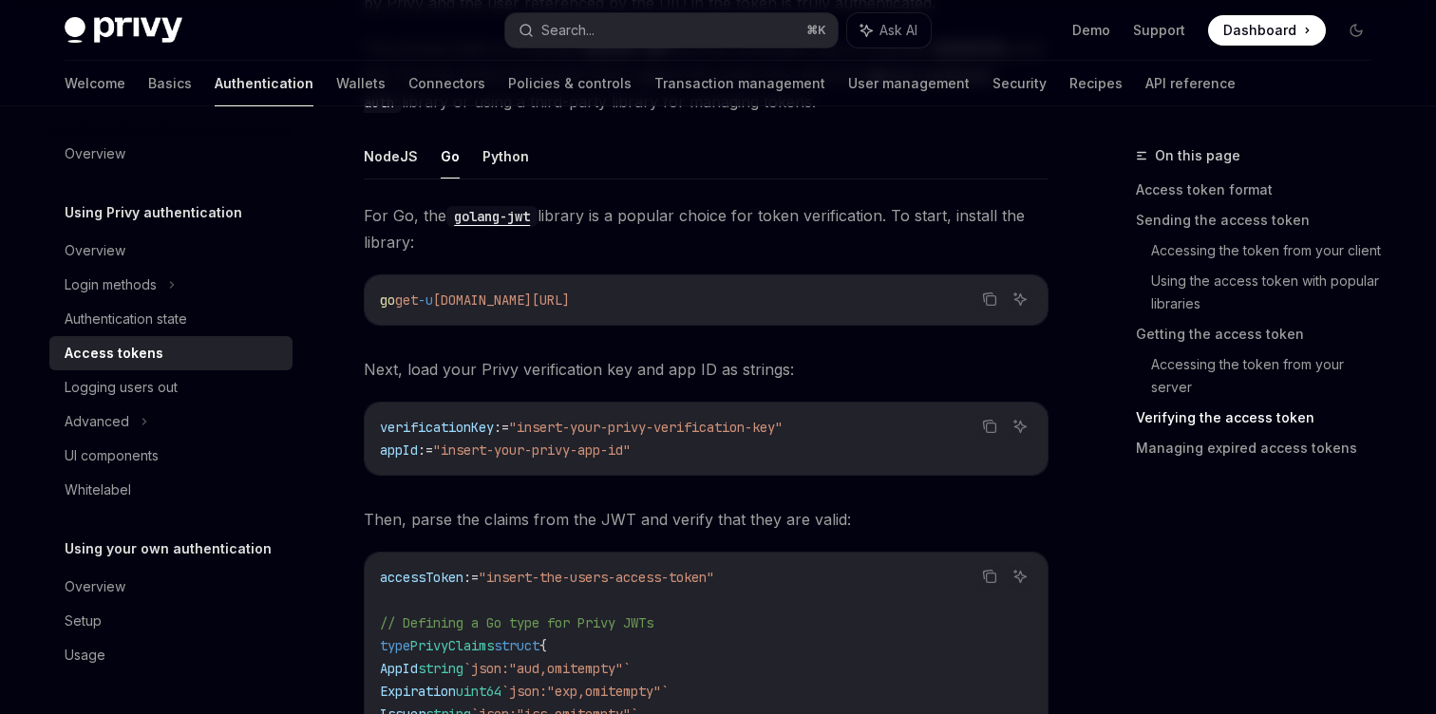
scroll to position [2949, 0]
click at [396, 161] on button "NodeJS" at bounding box center [391, 152] width 54 height 45
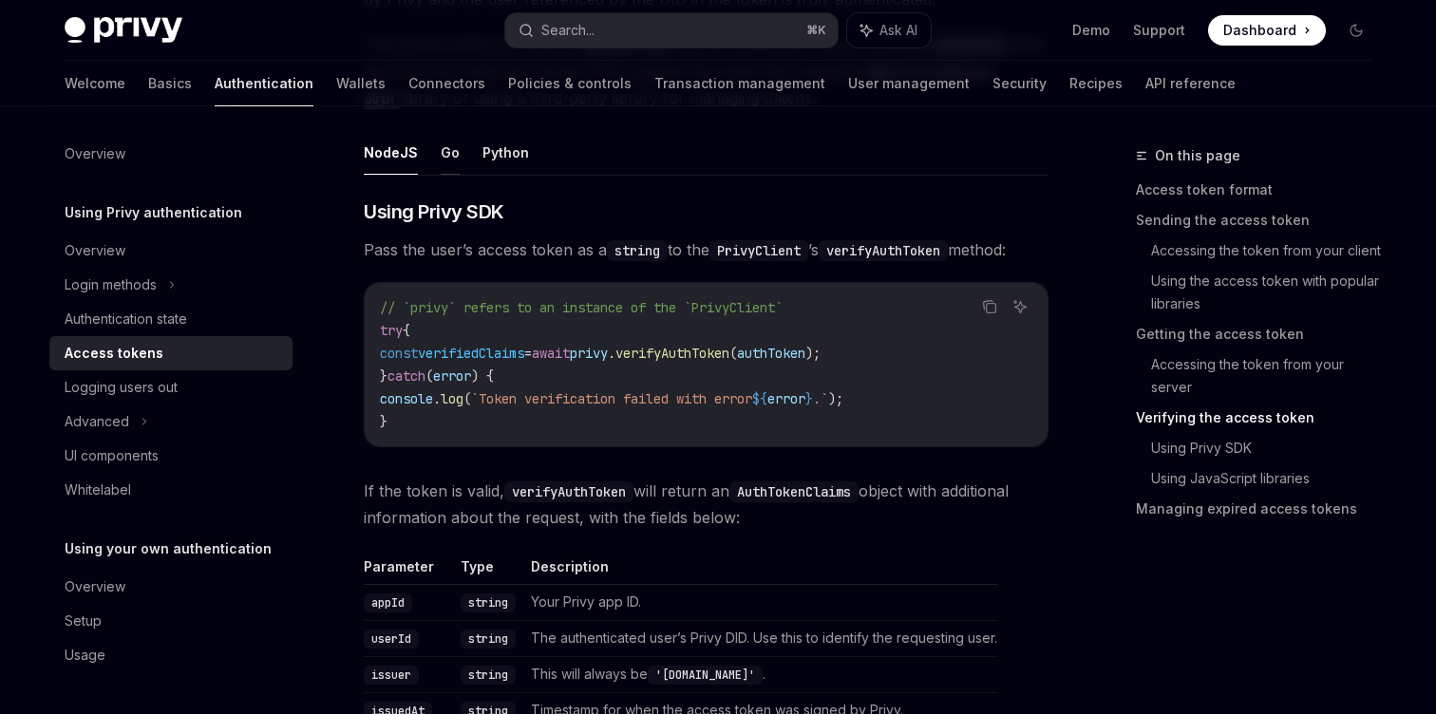
click at [441, 162] on button "Go" at bounding box center [450, 152] width 19 height 45
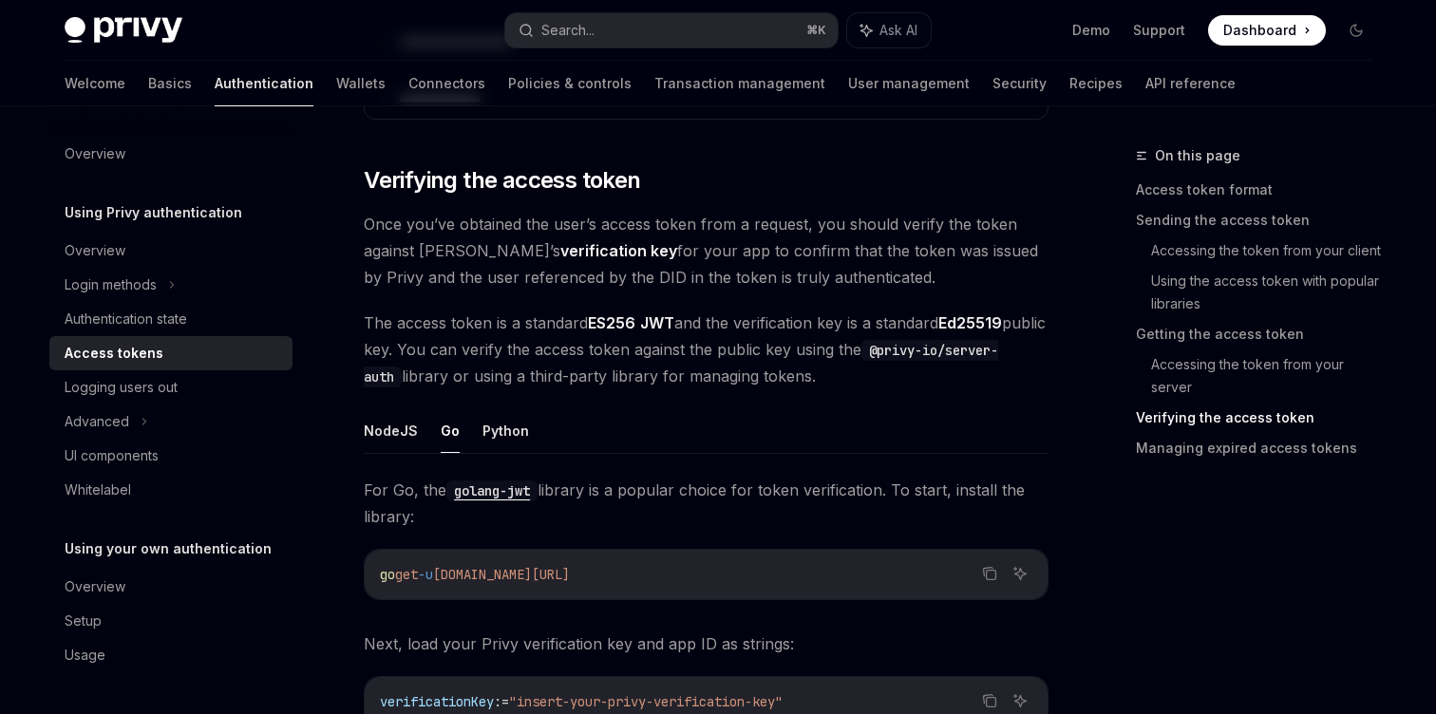
scroll to position [2665, 0]
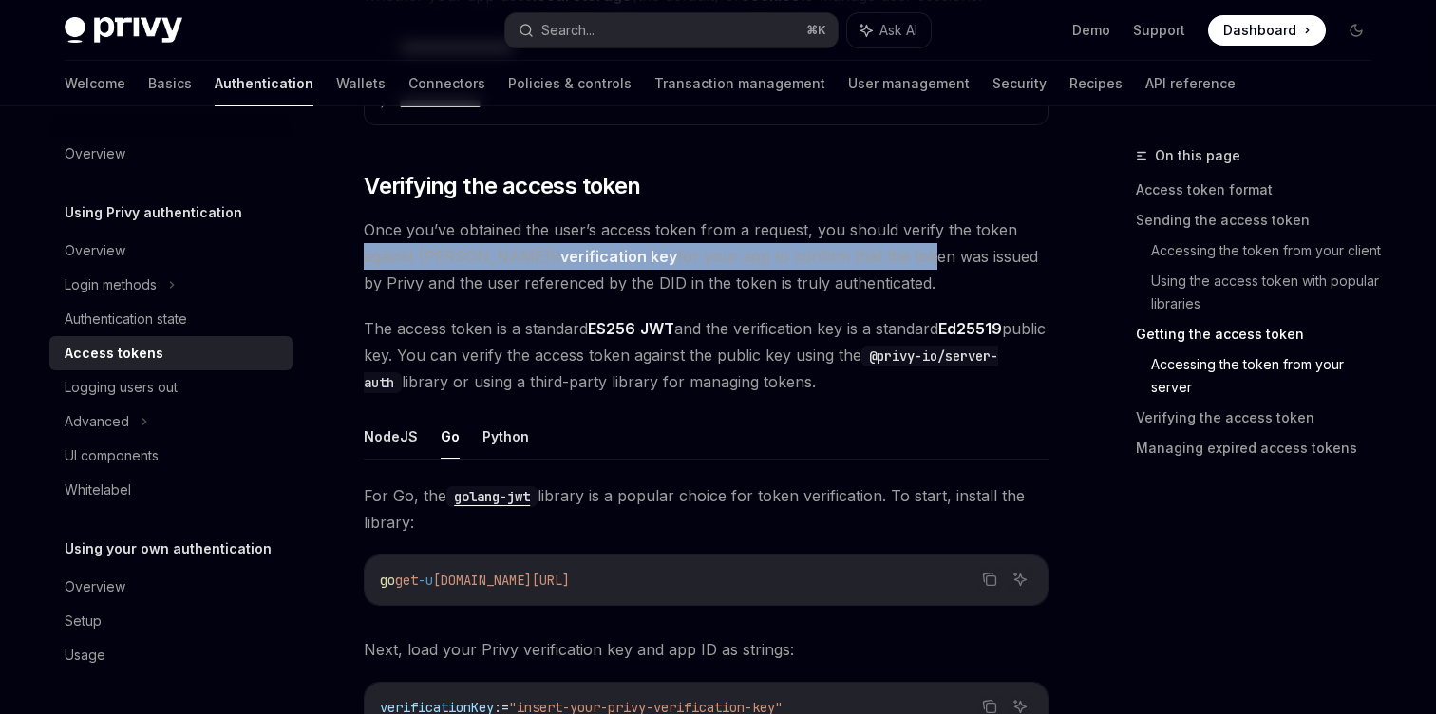
drag, startPoint x: 362, startPoint y: 251, endPoint x: 826, endPoint y: 265, distance: 464.7
click at [826, 265] on div "**********" at bounding box center [528, 209] width 1049 height 5461
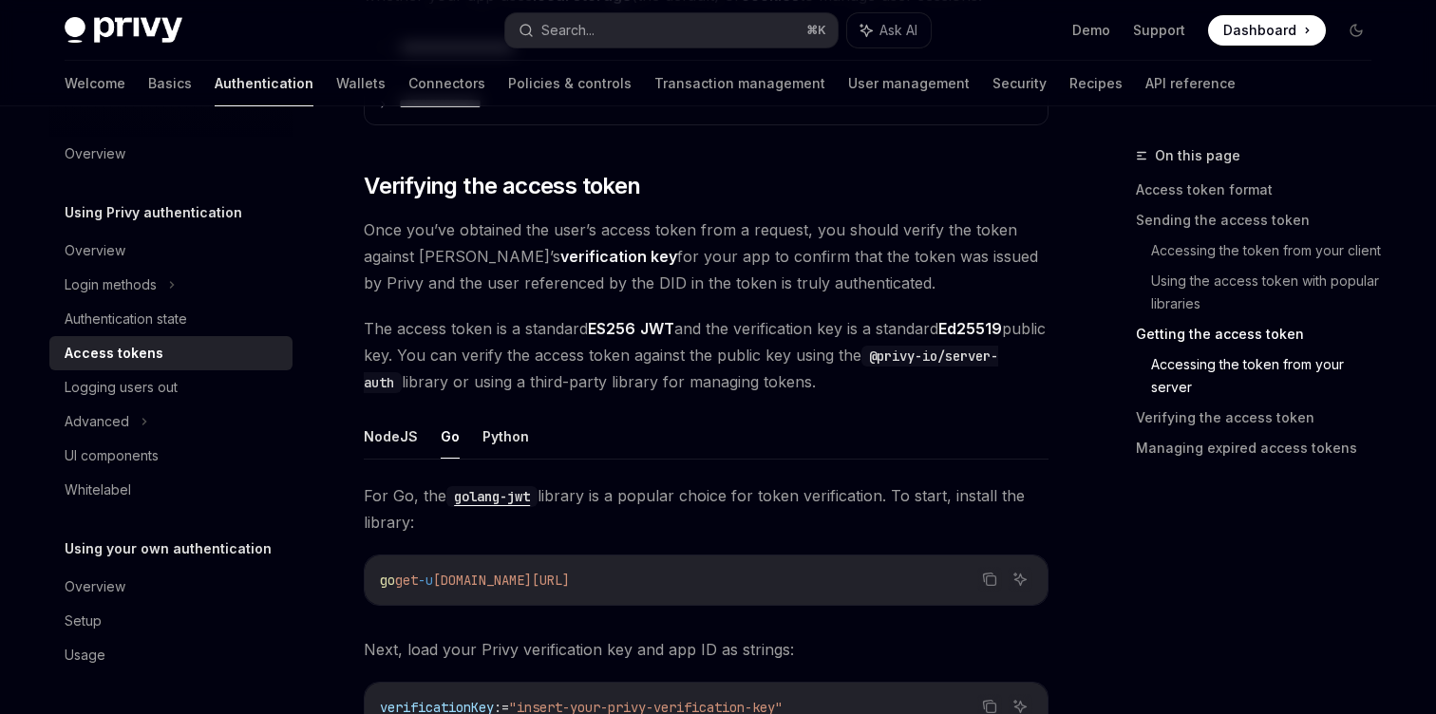
click at [898, 281] on span "Once you’ve obtained the user’s access token from a request, you should verify …" at bounding box center [706, 257] width 685 height 80
drag, startPoint x: 920, startPoint y: 281, endPoint x: 349, endPoint y: 217, distance: 574.5
click at [349, 217] on div "**********" at bounding box center [528, 209] width 1049 height 5461
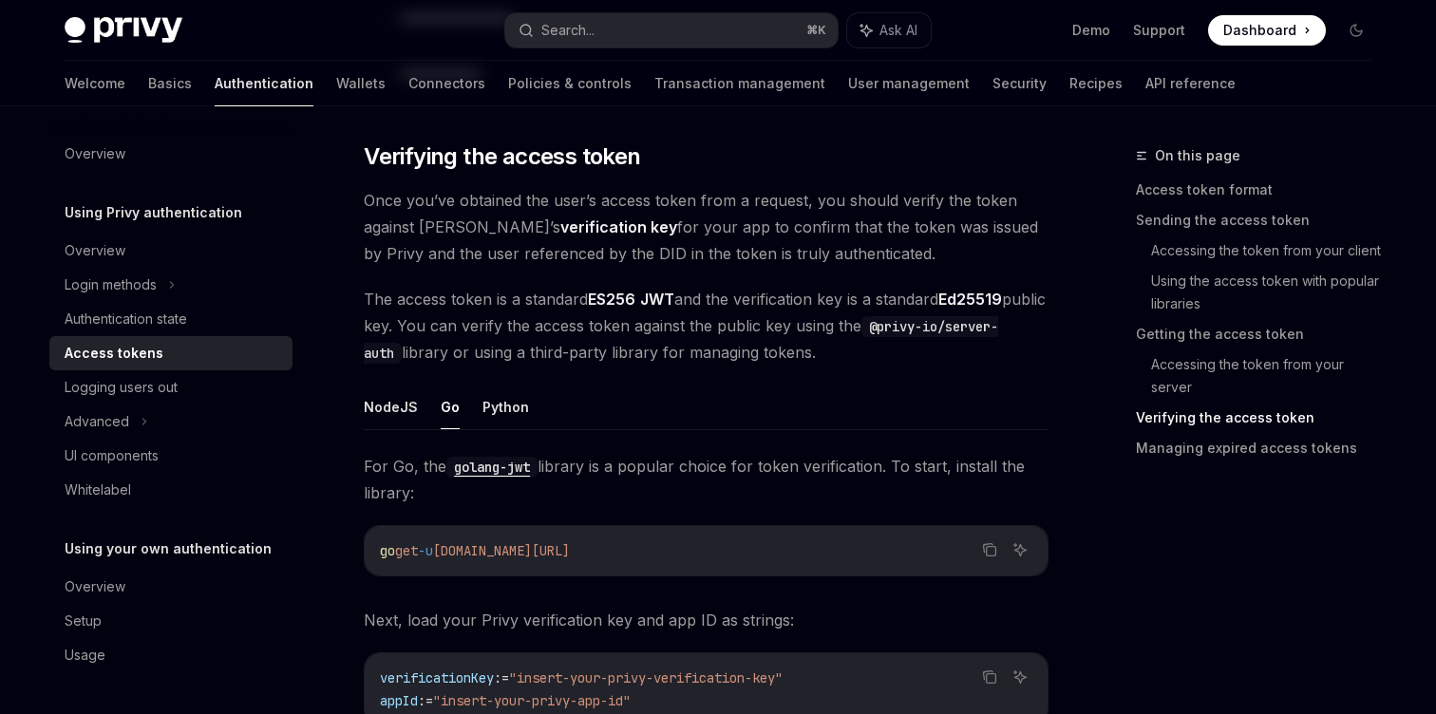
scroll to position [2697, 0]
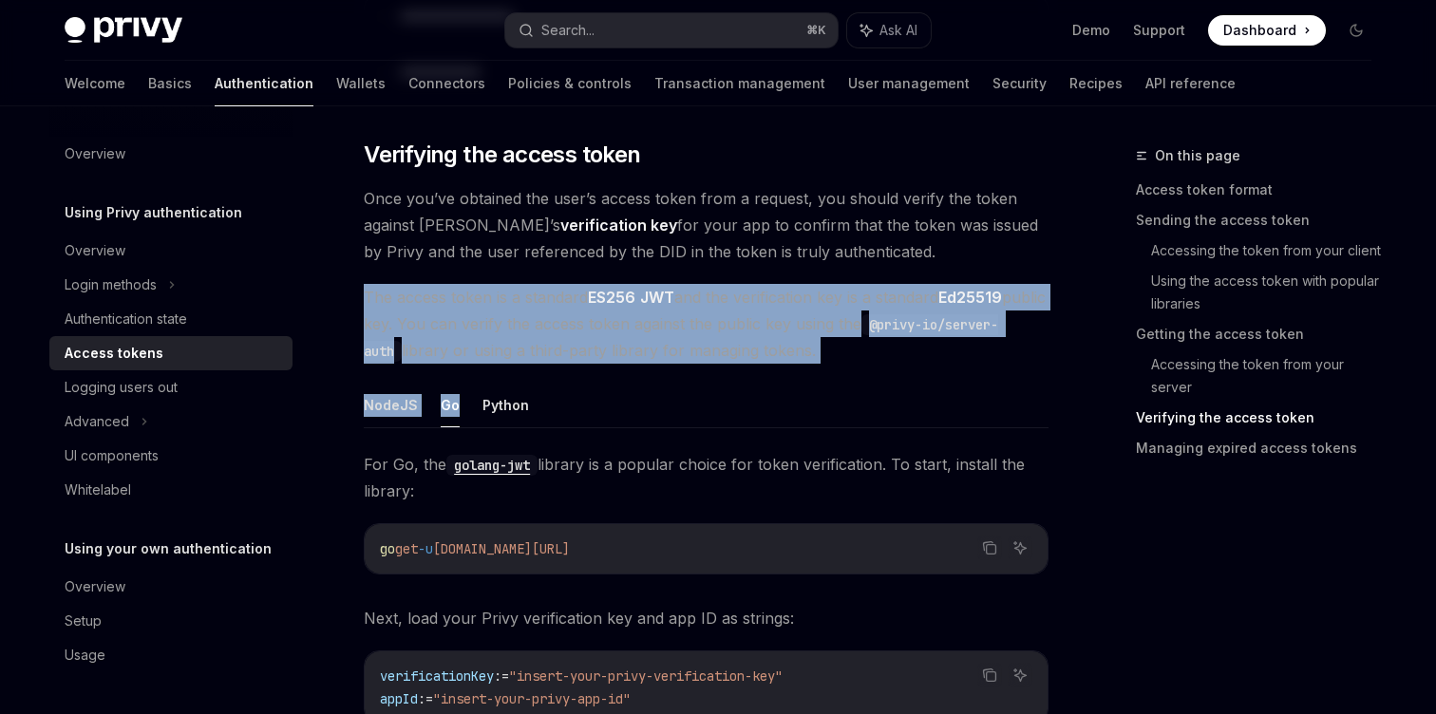
drag, startPoint x: 977, startPoint y: 364, endPoint x: 346, endPoint y: 302, distance: 633.8
click at [346, 302] on div "**********" at bounding box center [528, 178] width 1049 height 5461
click at [706, 327] on span "The access token is a standard ES256 JWT and the verification key is a standard…" at bounding box center [706, 324] width 685 height 80
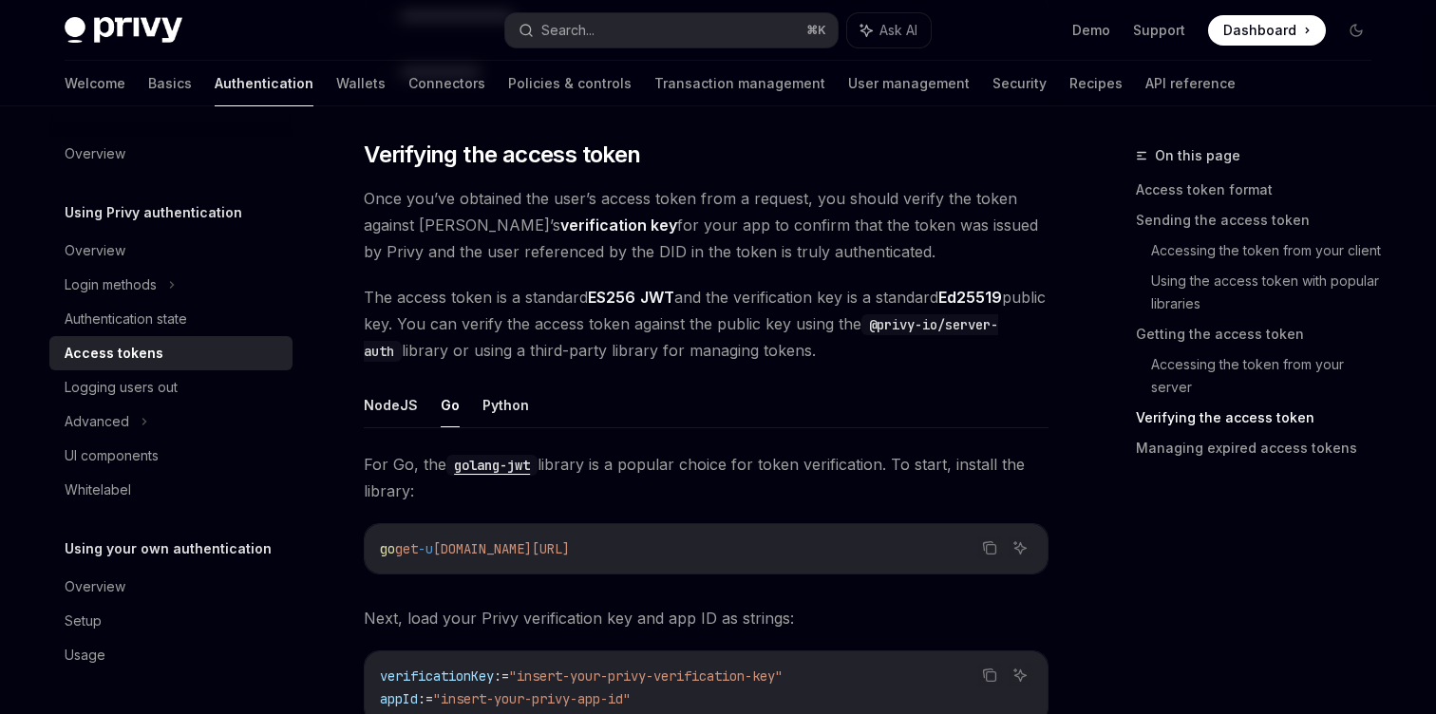
click at [925, 357] on span "The access token is a standard ES256 JWT and the verification key is a standard…" at bounding box center [706, 324] width 685 height 80
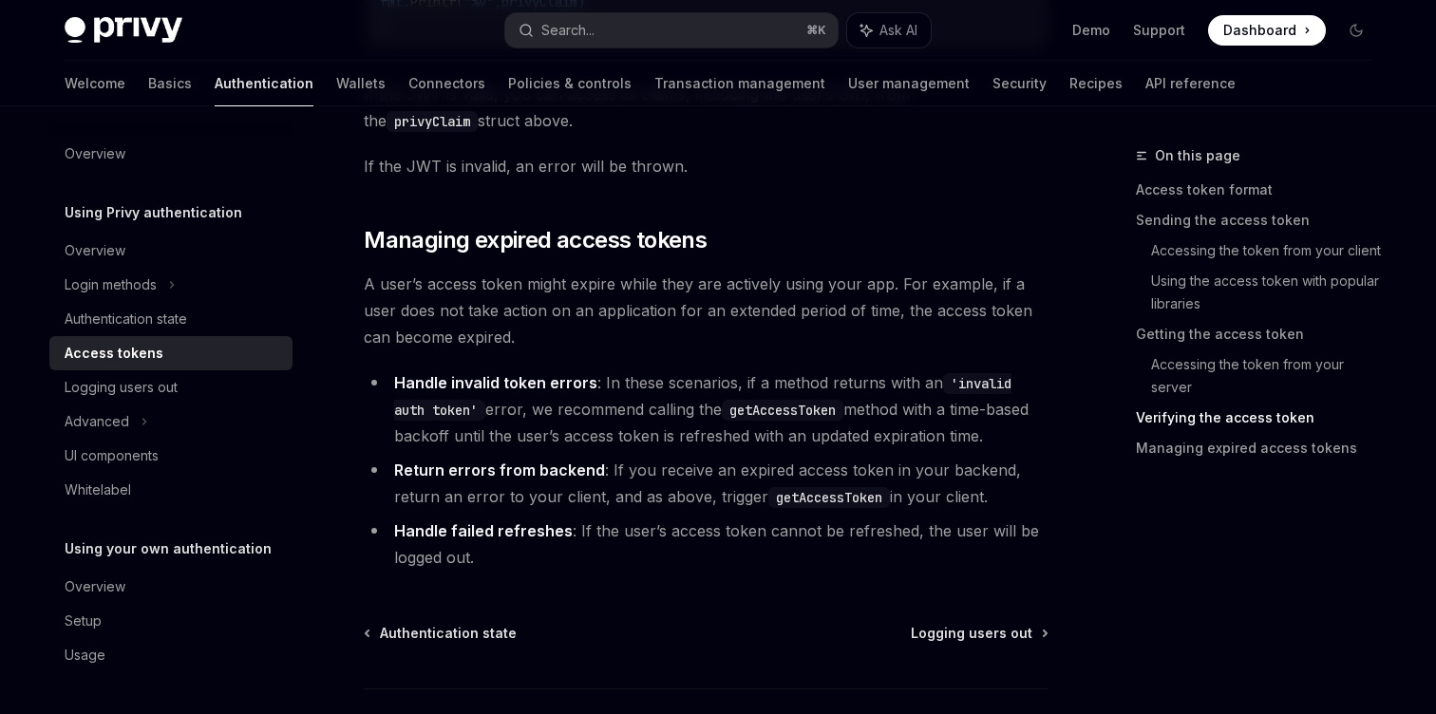
scroll to position [4755, 0]
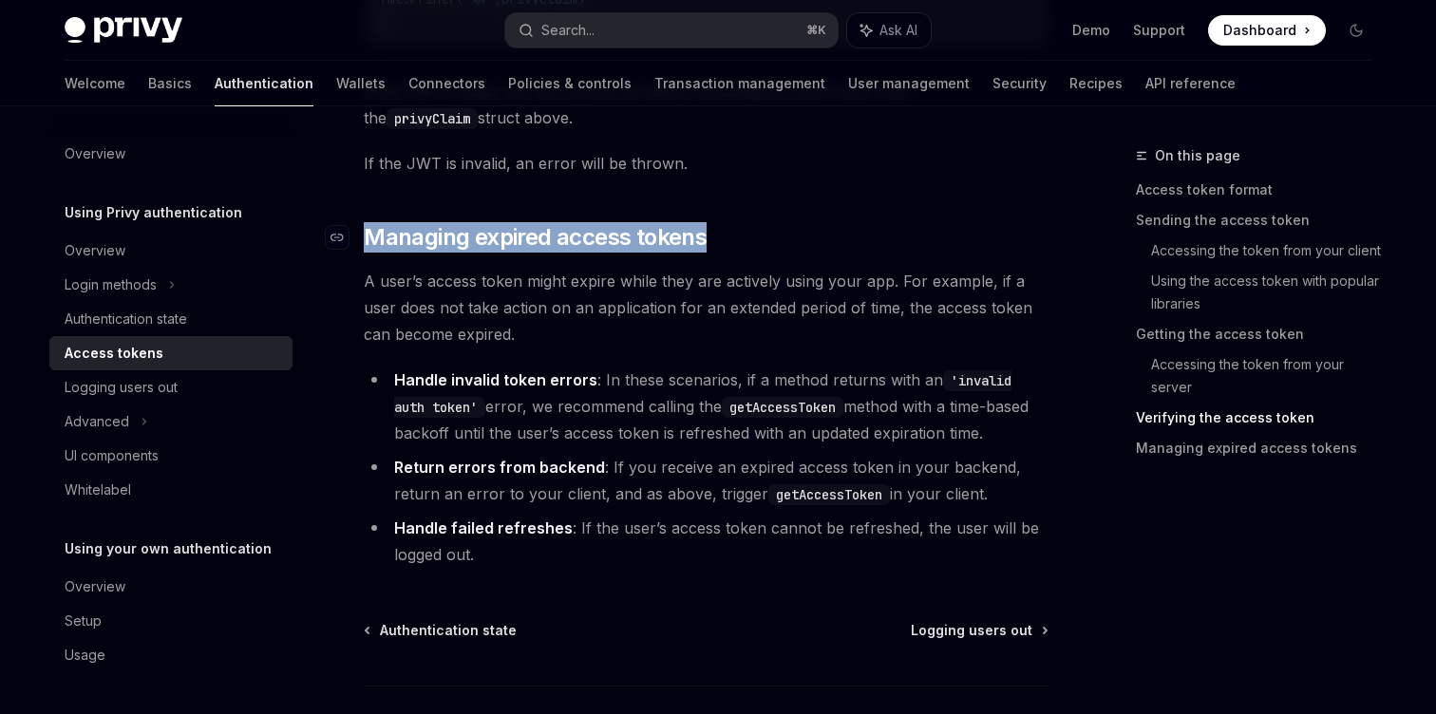
drag, startPoint x: 730, startPoint y: 248, endPoint x: 359, endPoint y: 237, distance: 370.6
click at [364, 237] on h2 "​ Managing expired access tokens" at bounding box center [706, 237] width 685 height 30
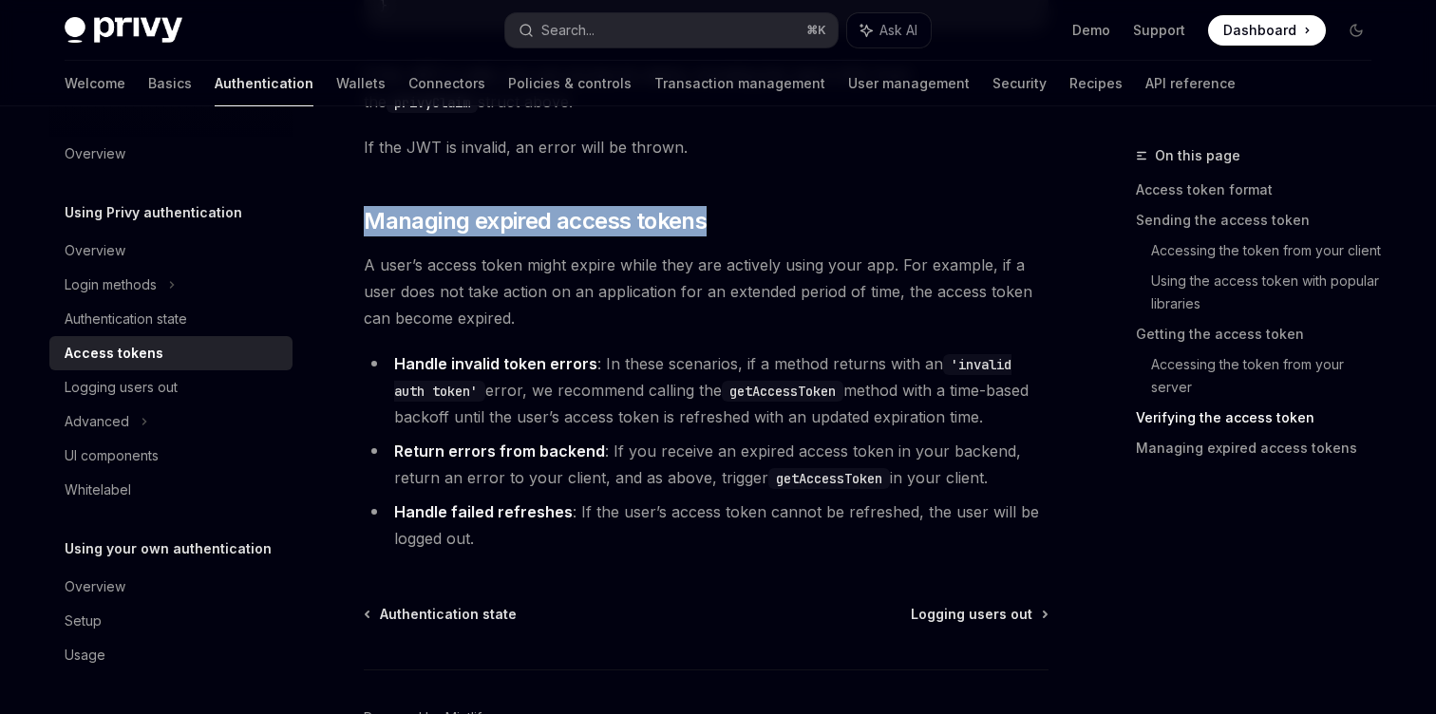
scroll to position [4777, 0]
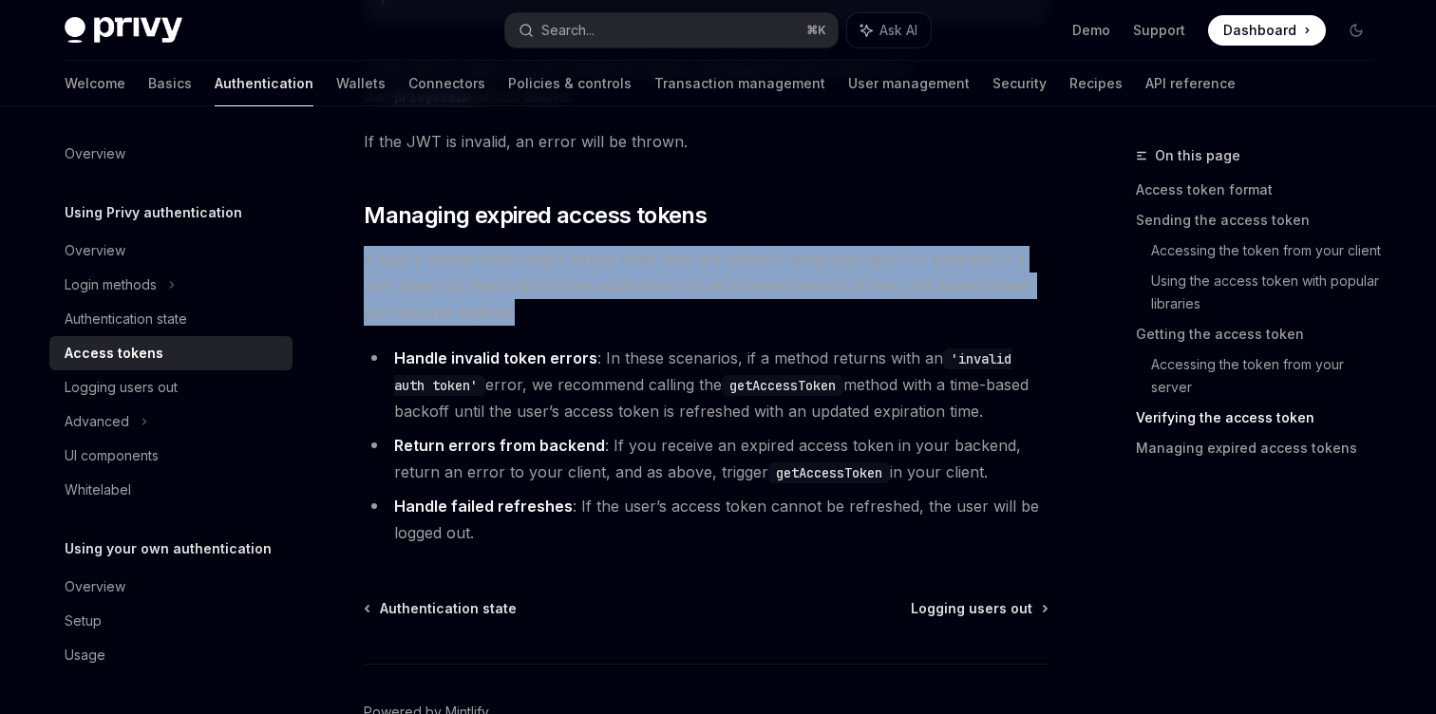
drag, startPoint x: 600, startPoint y: 329, endPoint x: 351, endPoint y: 264, distance: 258.0
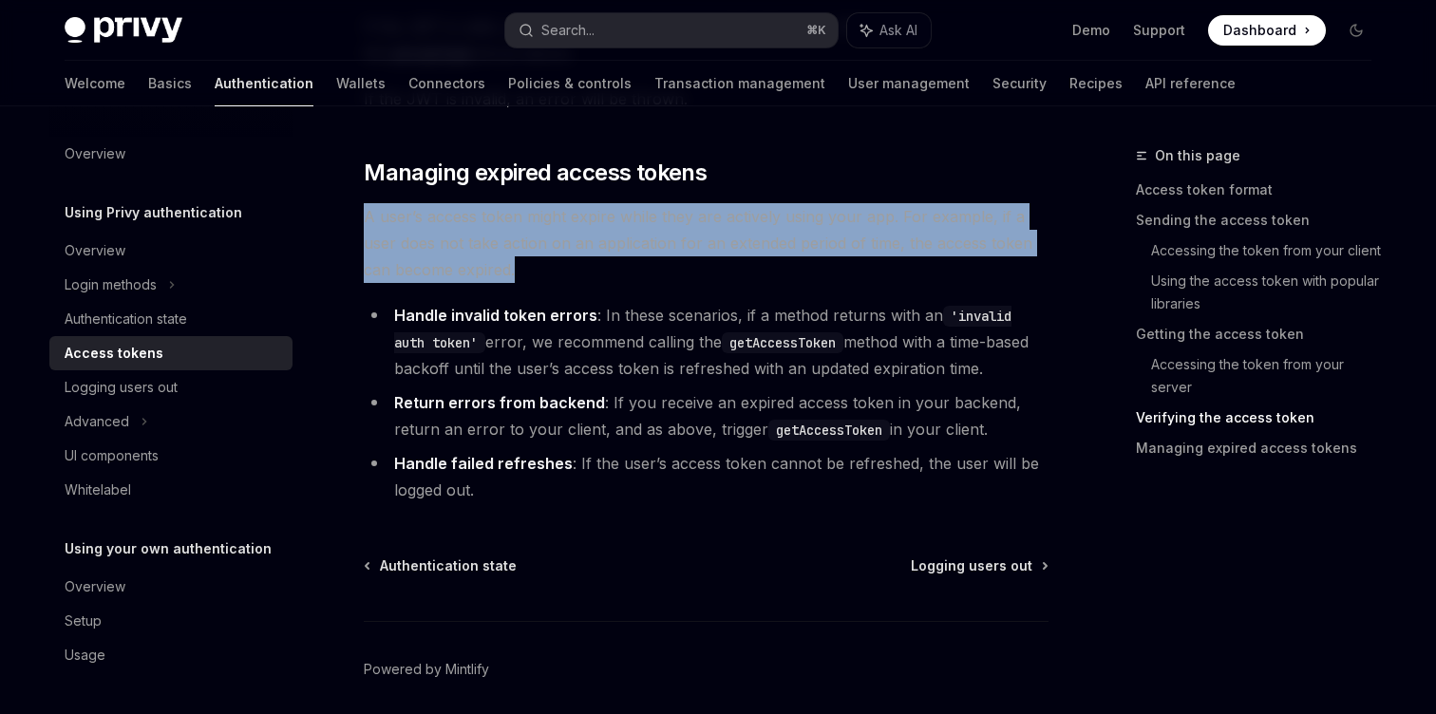
scroll to position [4822, 0]
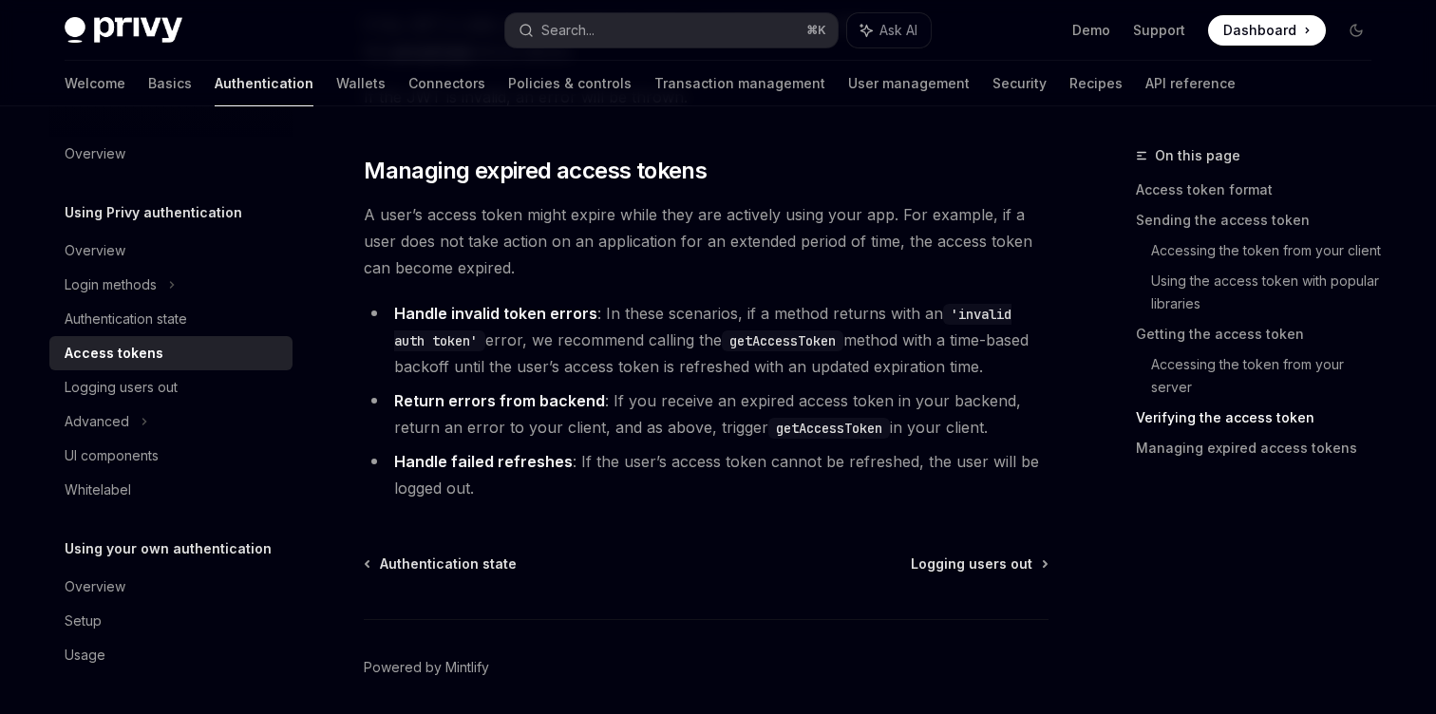
click at [891, 410] on li "Return errors from backend : If you receive an expired access token in your bac…" at bounding box center [706, 414] width 685 height 53
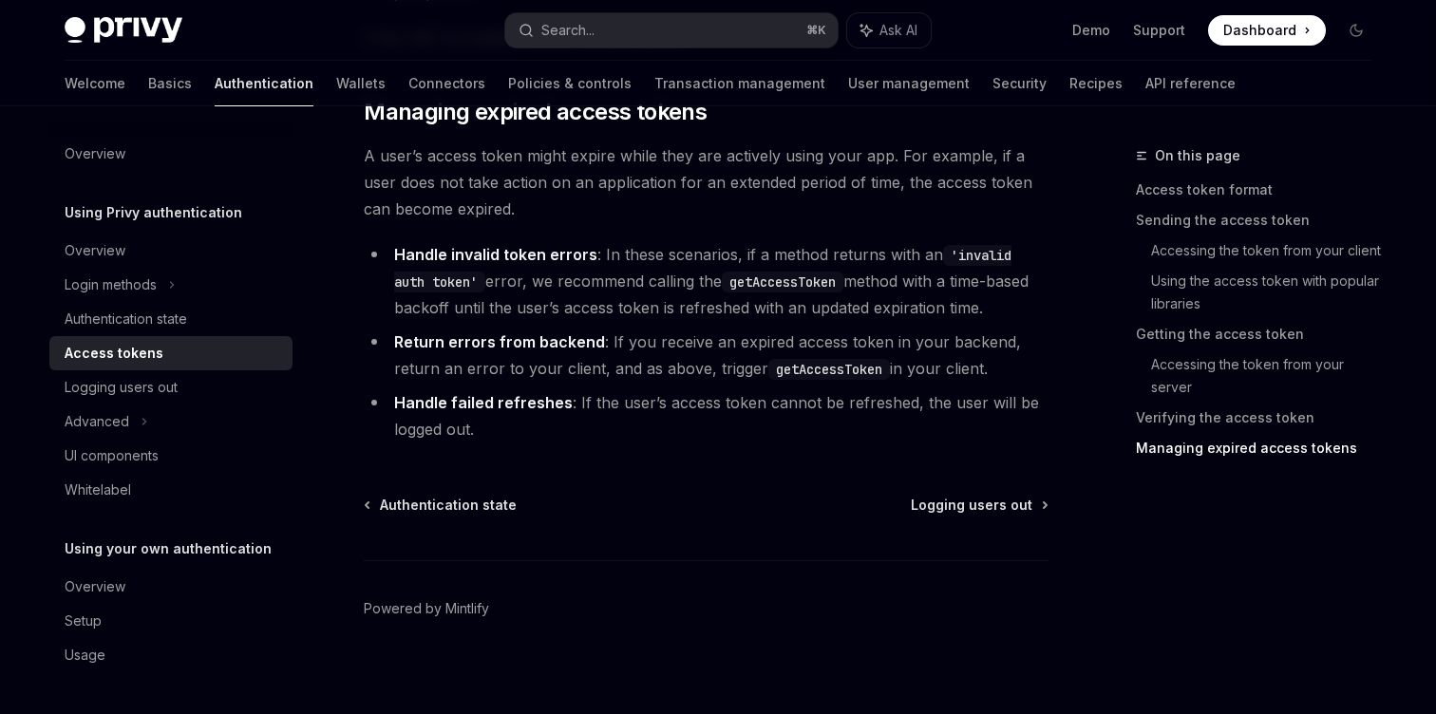
scroll to position [4897, 0]
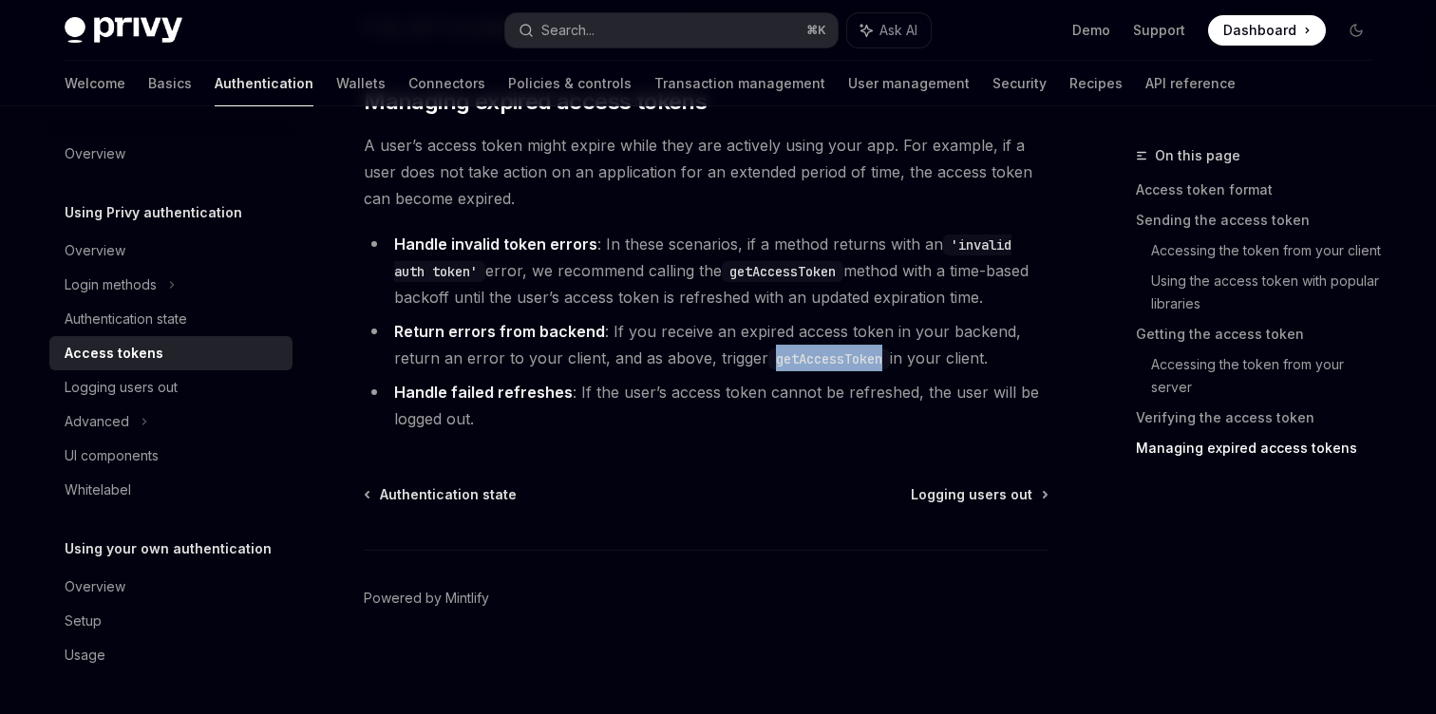
drag, startPoint x: 769, startPoint y: 359, endPoint x: 883, endPoint y: 351, distance: 114.3
click at [883, 351] on code "getAccessToken" at bounding box center [829, 359] width 122 height 21
click at [145, 350] on div "Access tokens" at bounding box center [114, 353] width 99 height 23
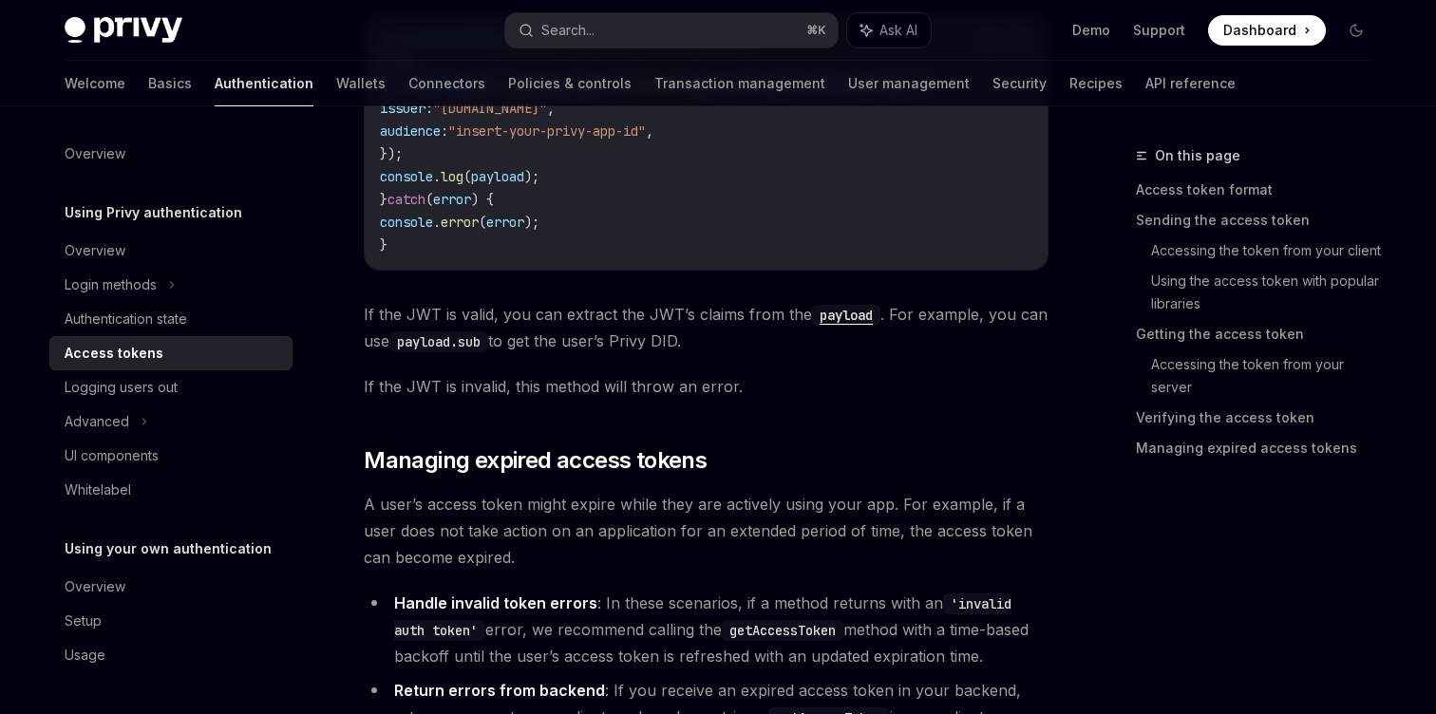
scroll to position [4685, 0]
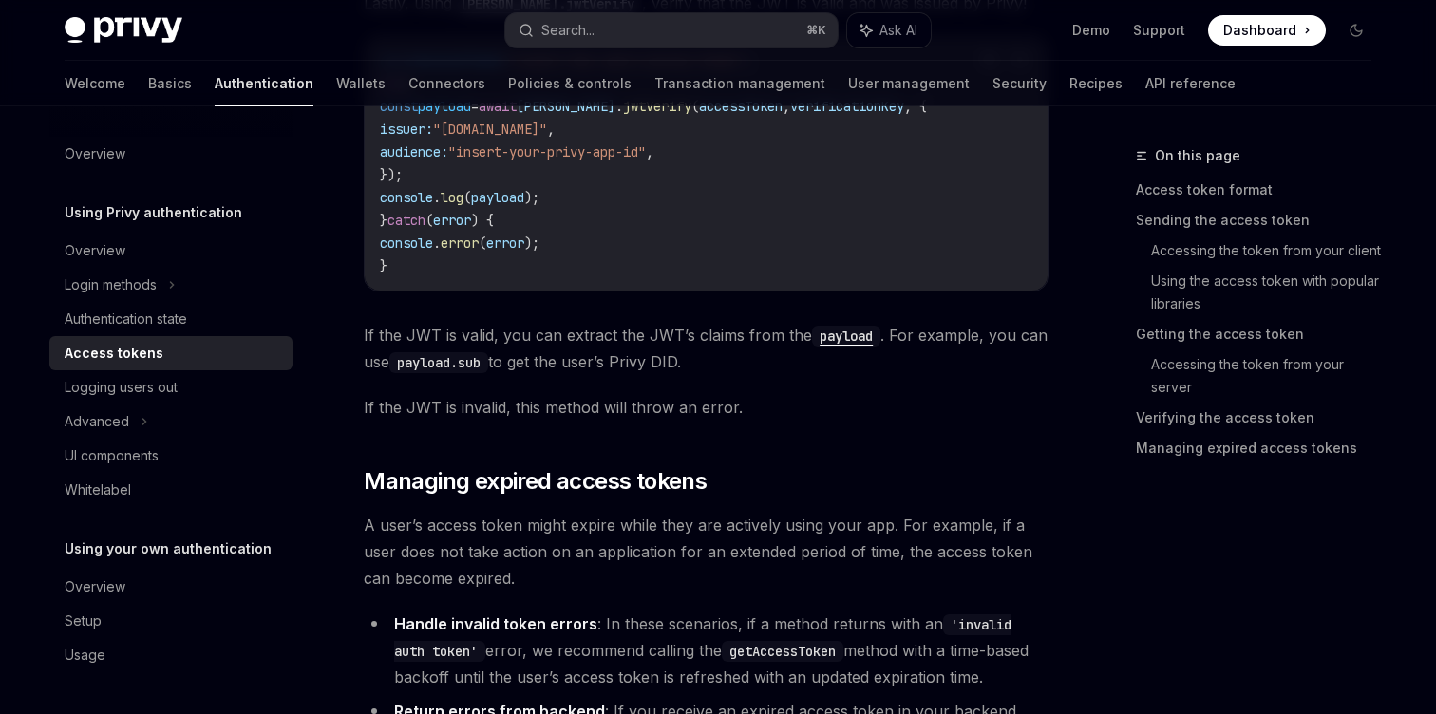
click at [780, 368] on span "If the JWT is valid, you can extract the JWT’s claims from the payload . For ex…" at bounding box center [706, 348] width 685 height 53
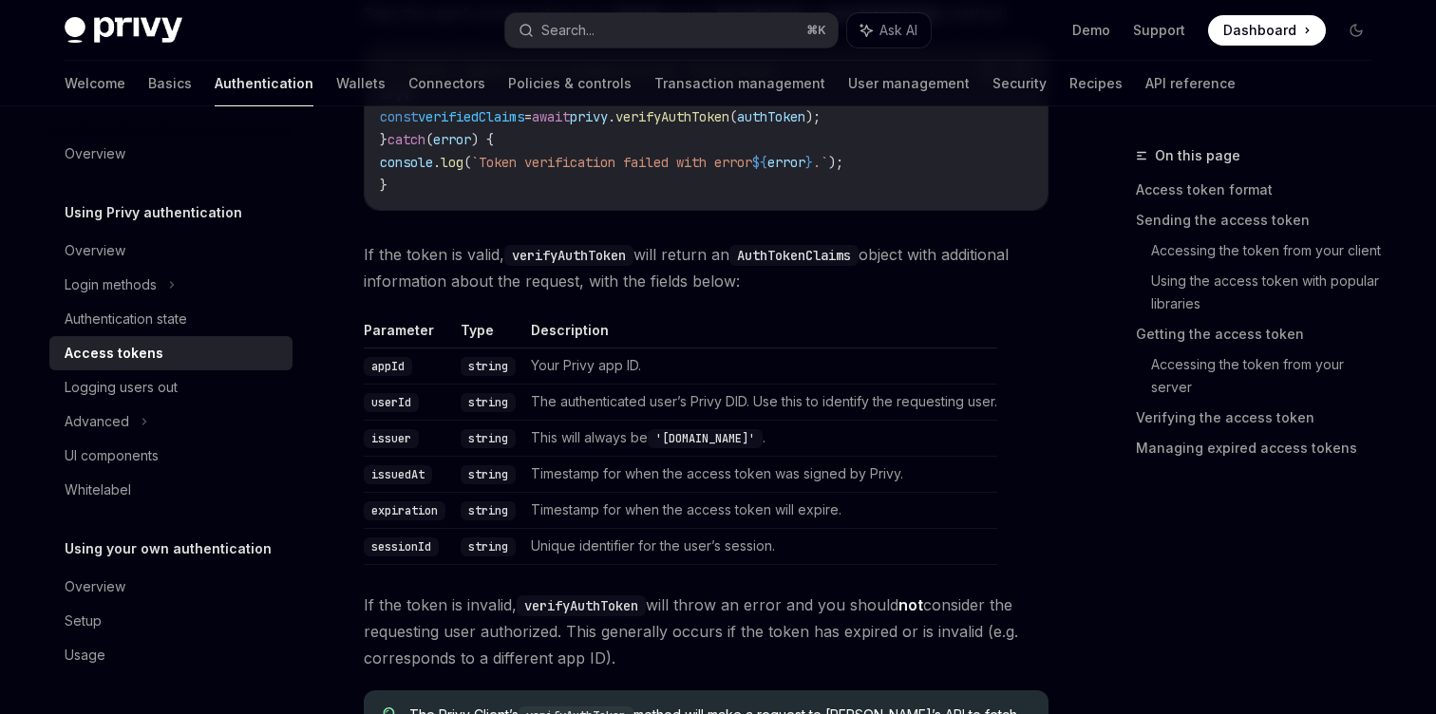
scroll to position [3226, 0]
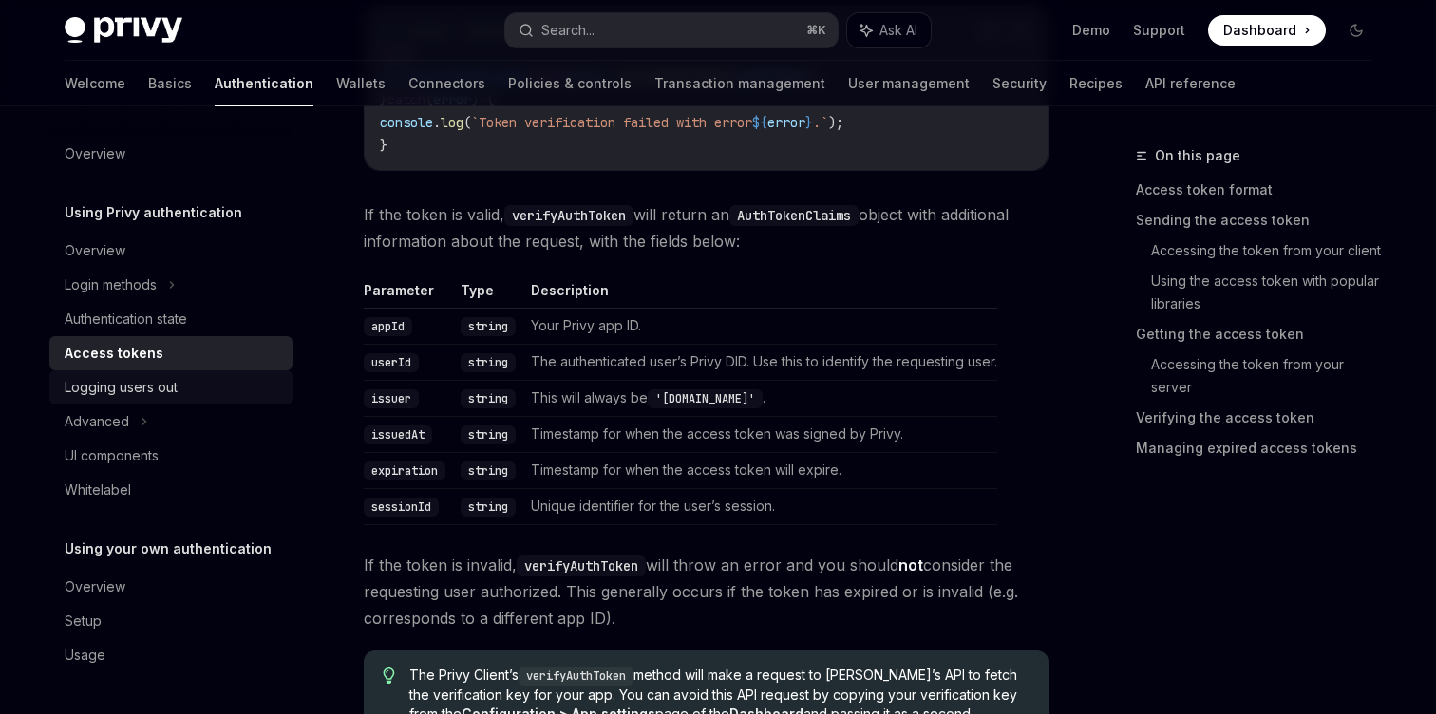
click at [138, 387] on div "Logging users out" at bounding box center [121, 387] width 113 height 23
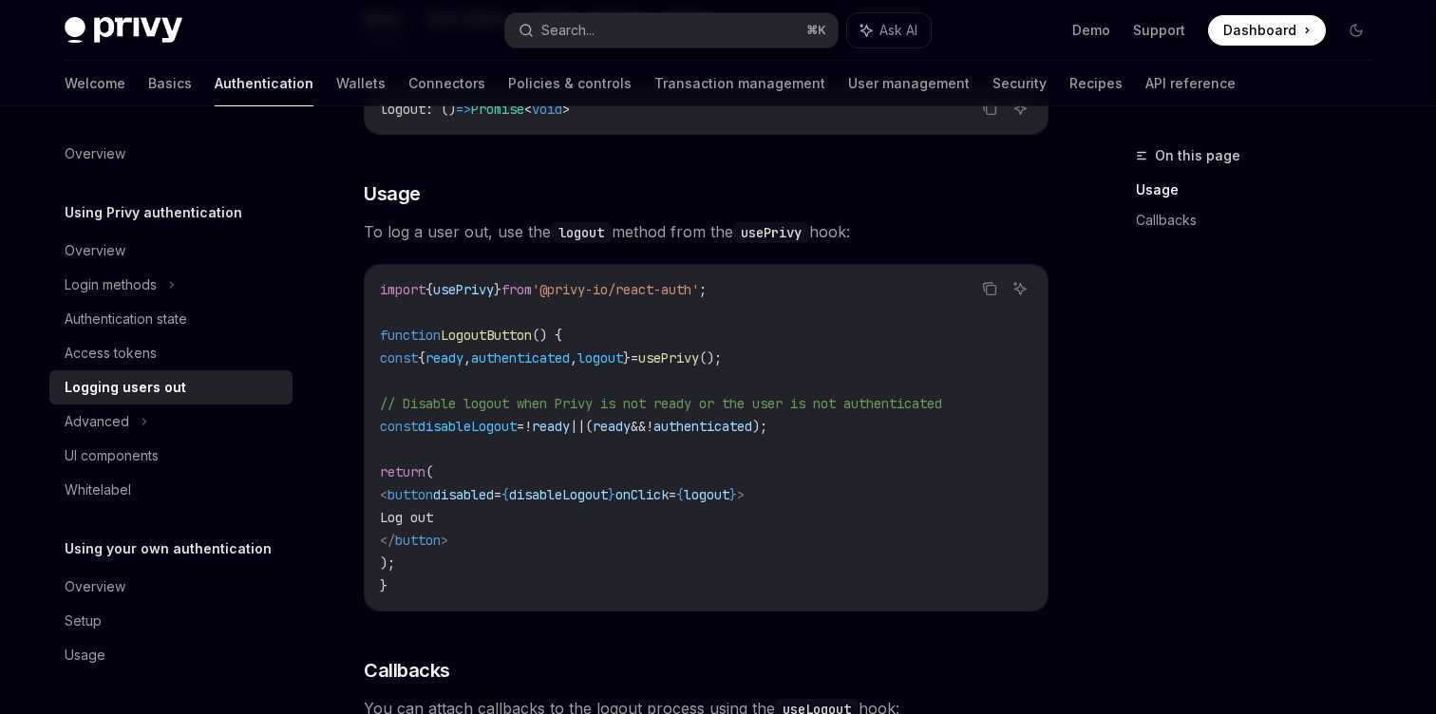
scroll to position [324, 0]
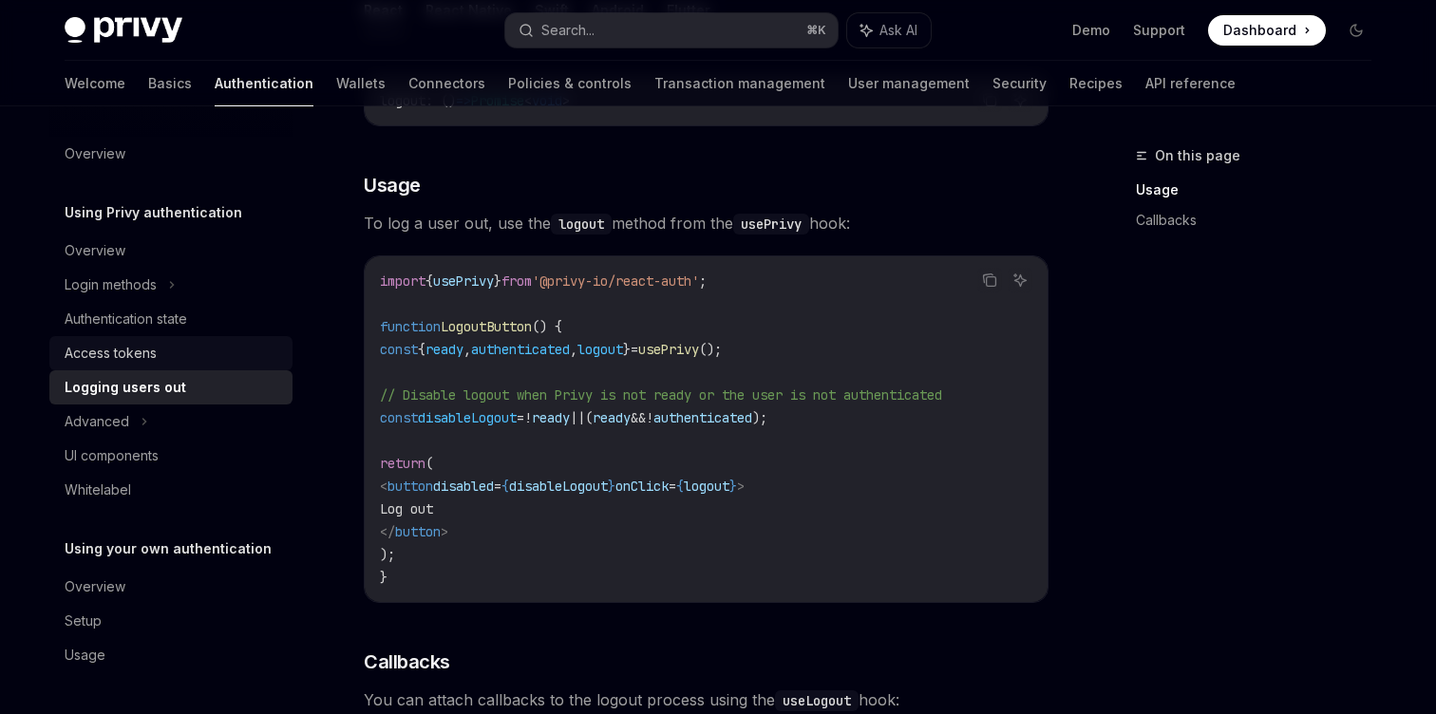
click at [142, 342] on div "Access tokens" at bounding box center [111, 353] width 92 height 23
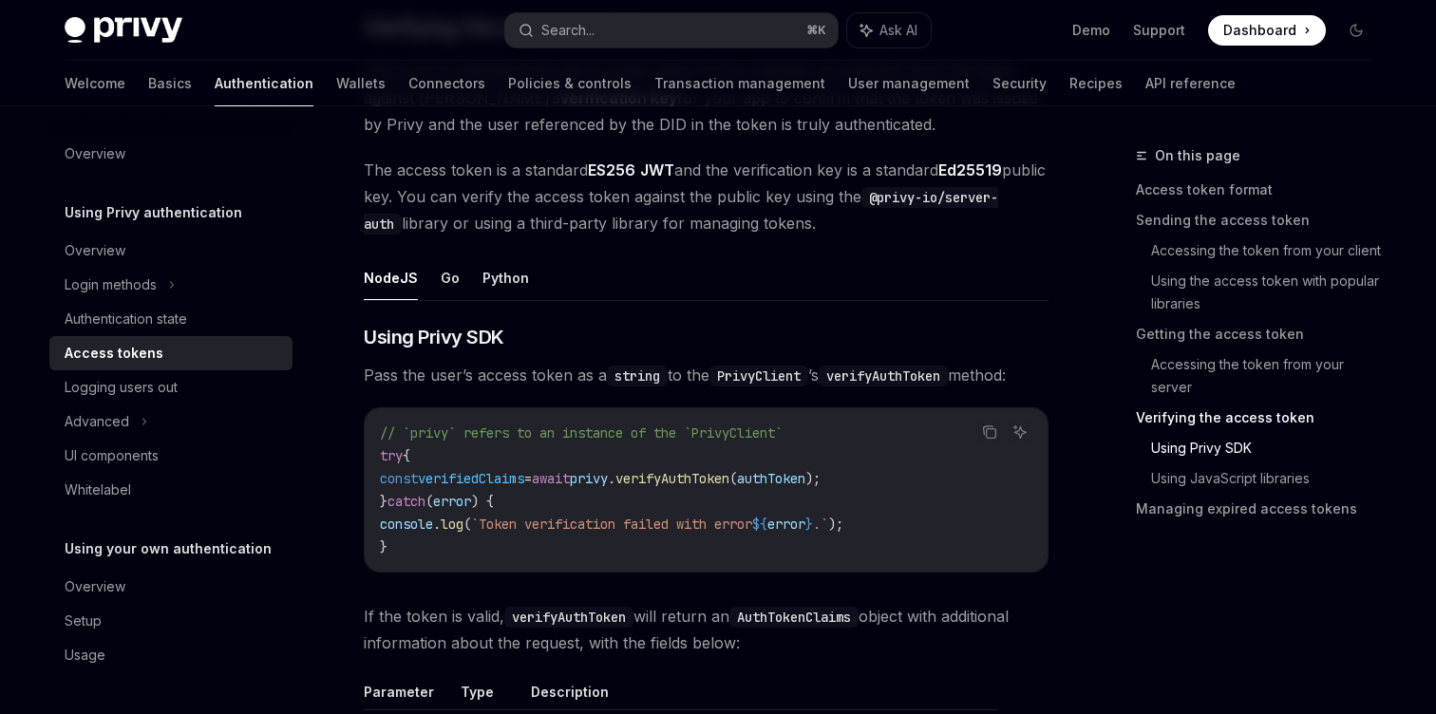
scroll to position [2760, 0]
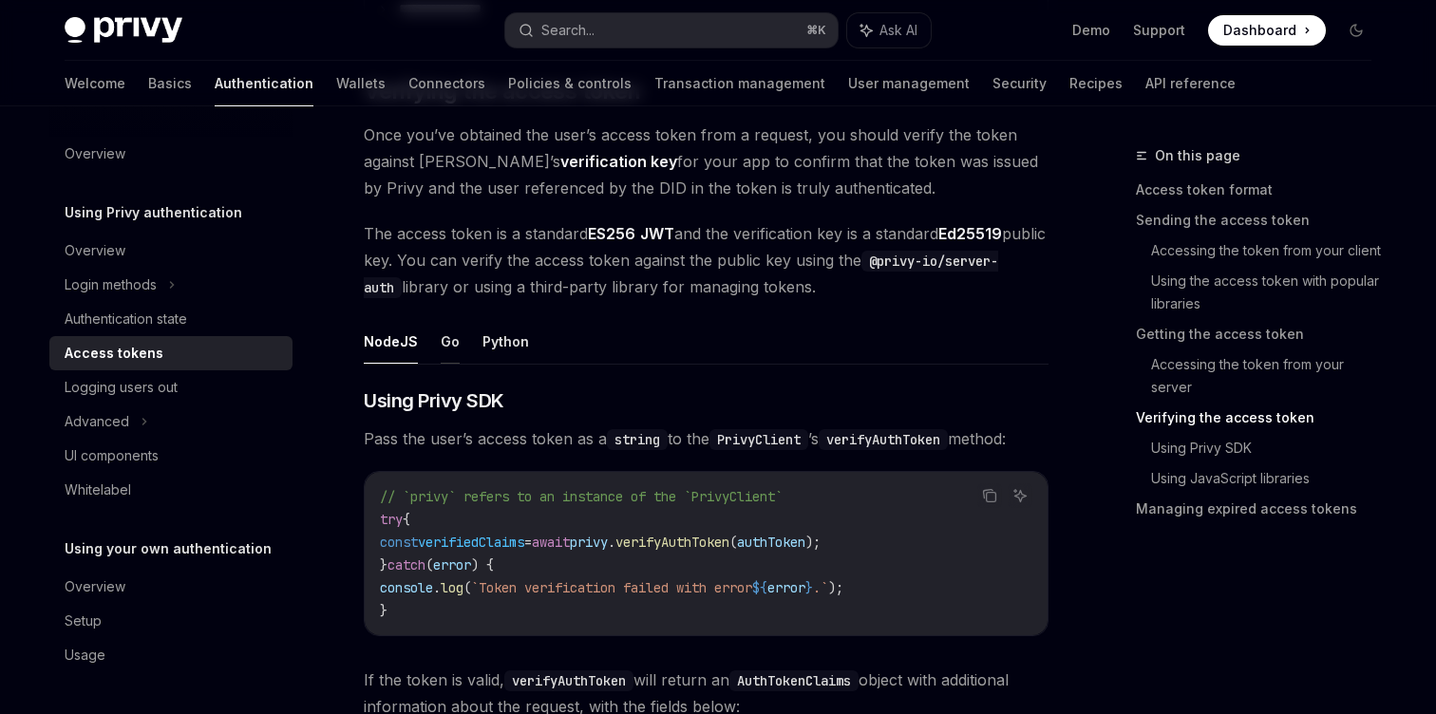
click at [444, 340] on button "Go" at bounding box center [450, 341] width 19 height 45
type textarea "*"
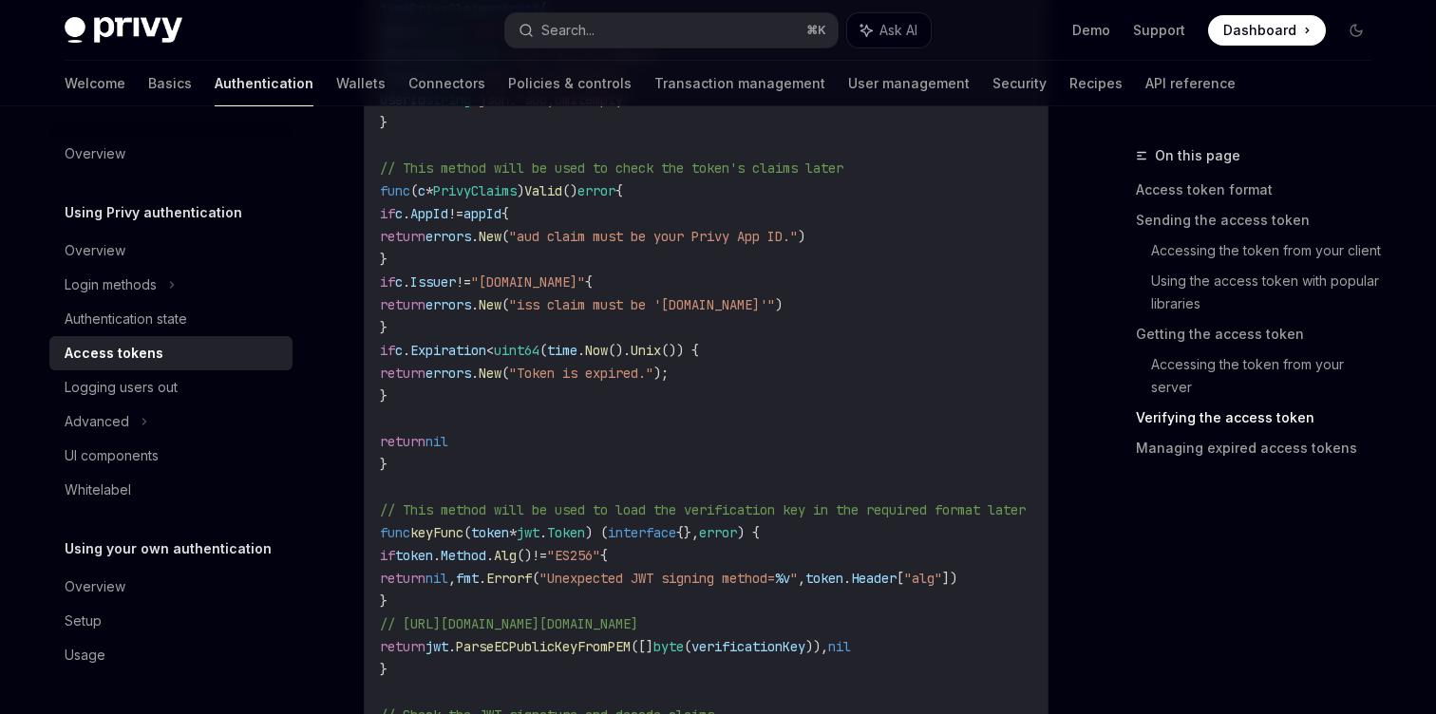
scroll to position [3738, 0]
